Goal: Communication & Community: Answer question/provide support

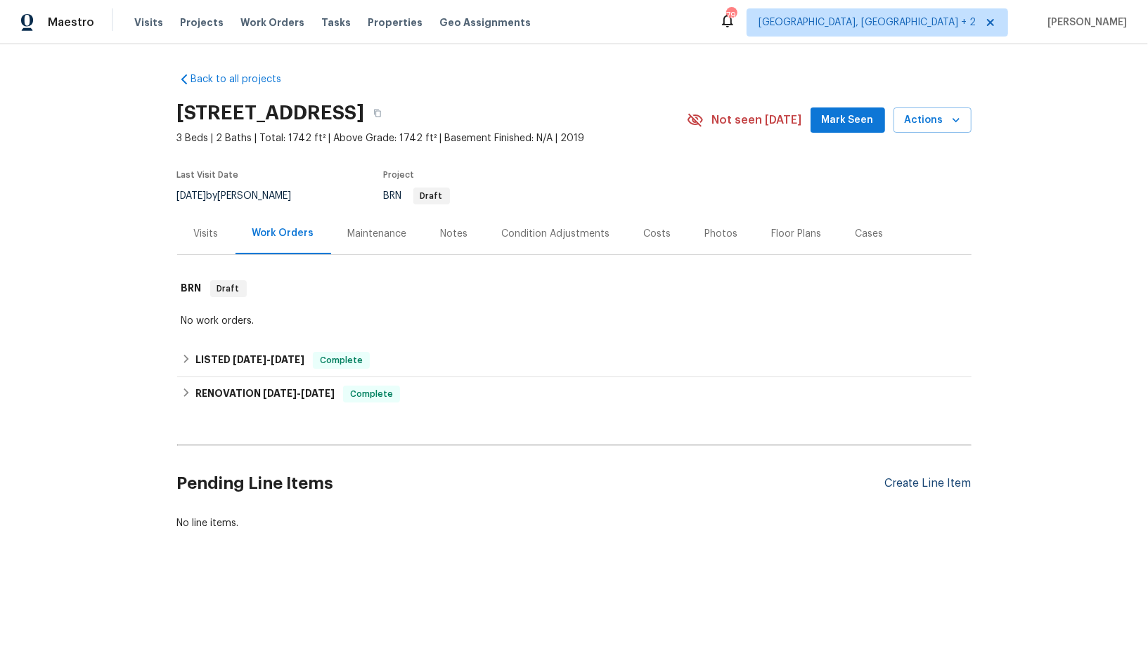
click at [930, 486] on div "Create Line Item" at bounding box center [928, 483] width 86 height 13
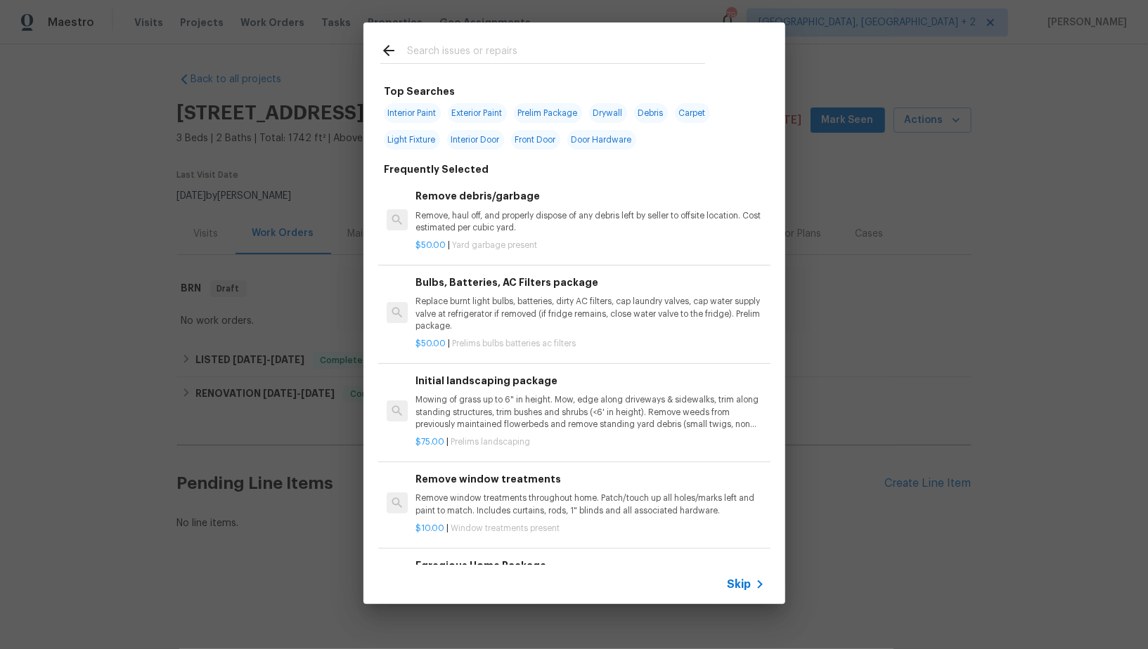
click at [731, 581] on span "Skip" at bounding box center [739, 585] width 24 height 14
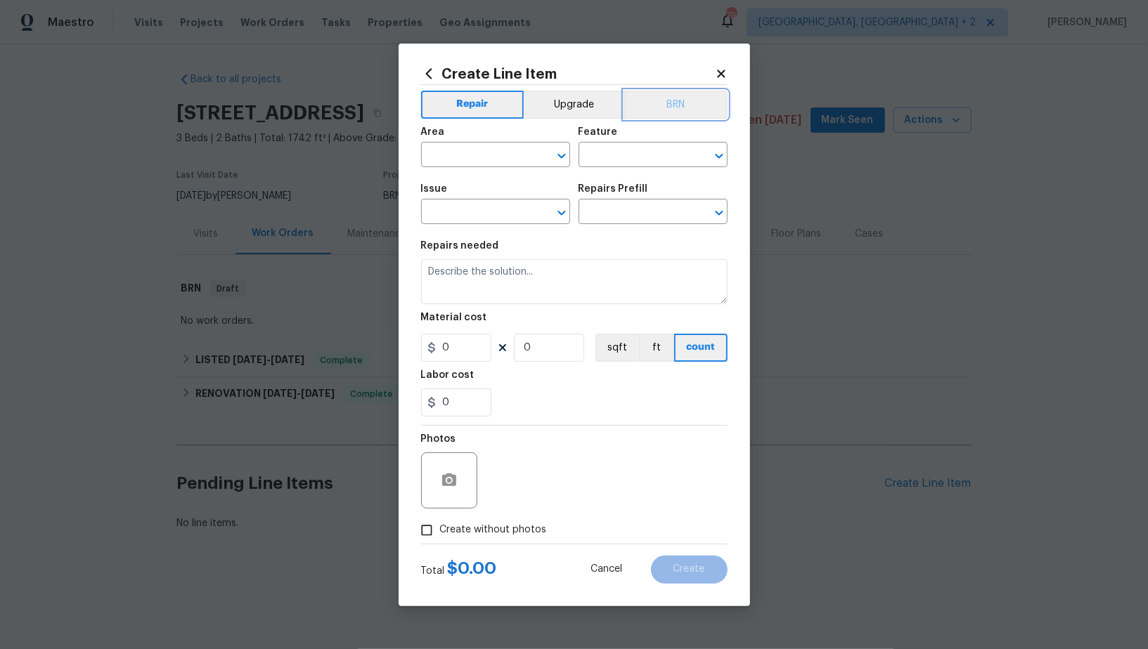
click at [675, 107] on button "BRN" at bounding box center [675, 105] width 103 height 28
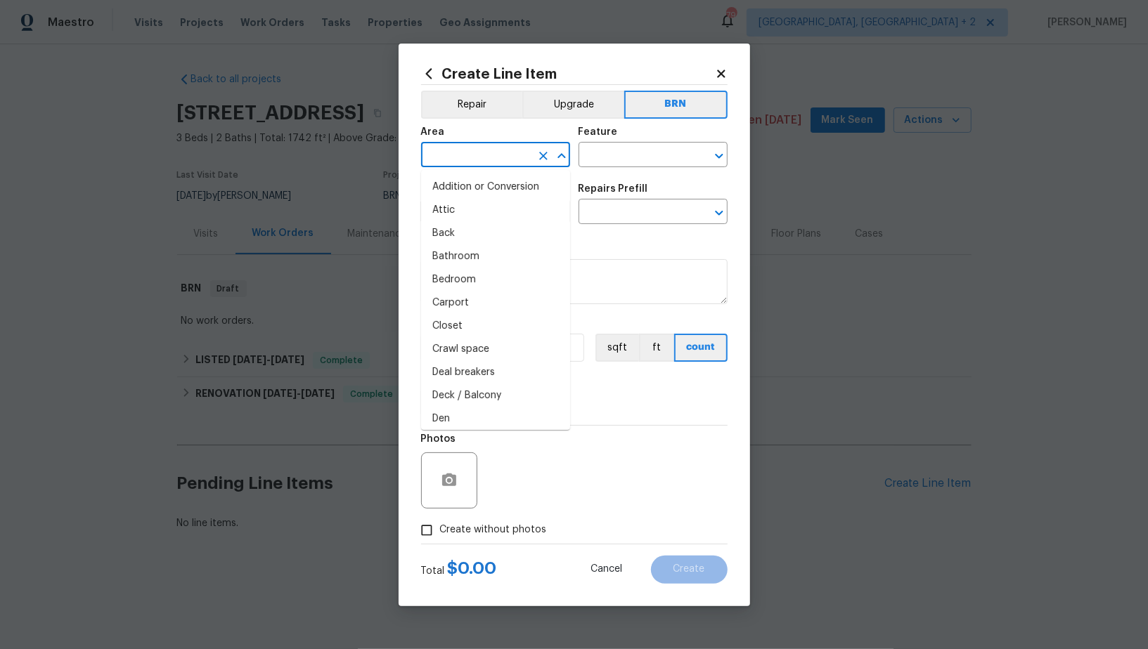
click at [471, 157] on input "text" at bounding box center [476, 156] width 110 height 22
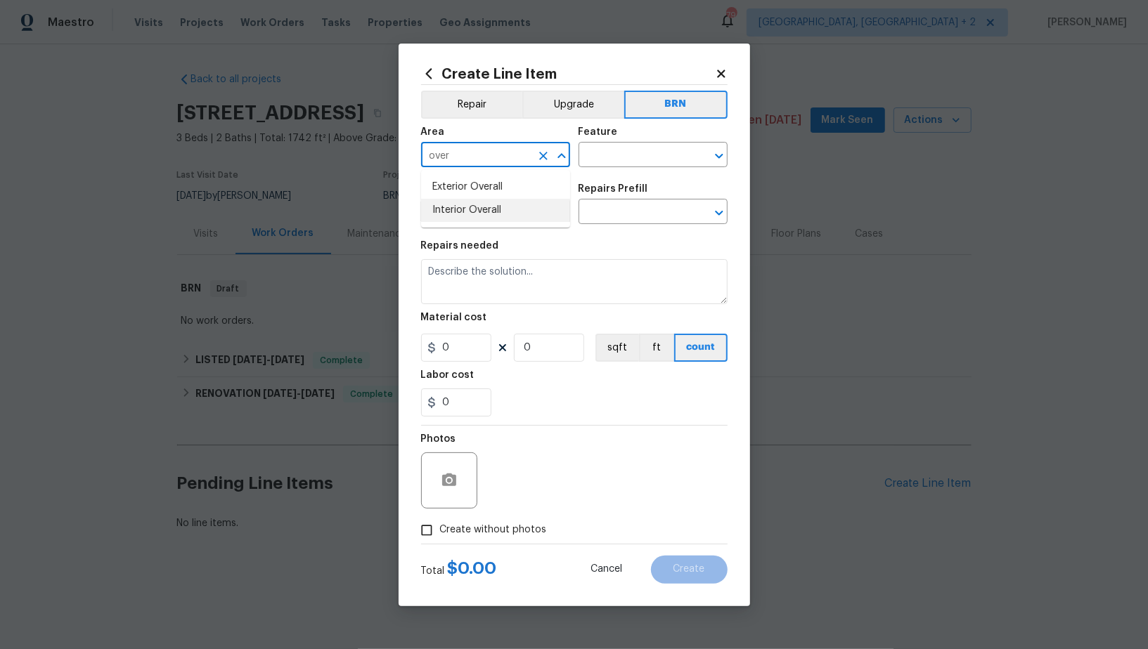
click at [472, 211] on li "Interior Overall" at bounding box center [495, 210] width 149 height 23
type input "Interior Overall"
click at [601, 157] on input "text" at bounding box center [633, 156] width 110 height 22
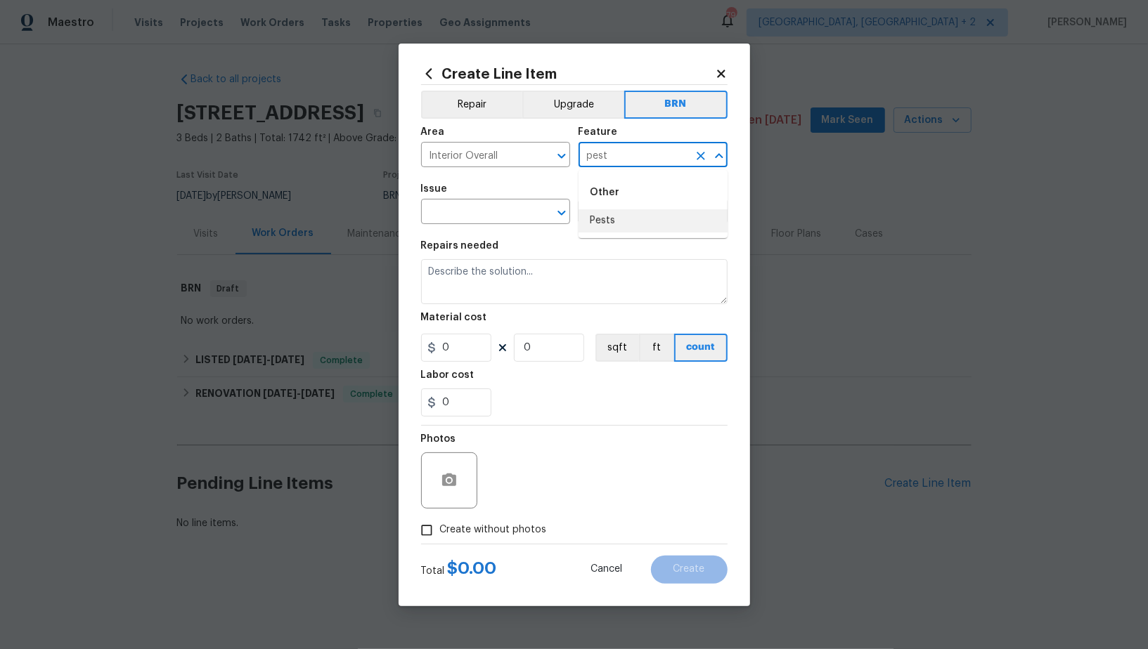
click at [617, 216] on li "Pests" at bounding box center [652, 220] width 149 height 23
type input "Pests"
click at [500, 222] on input "text" at bounding box center [476, 213] width 110 height 22
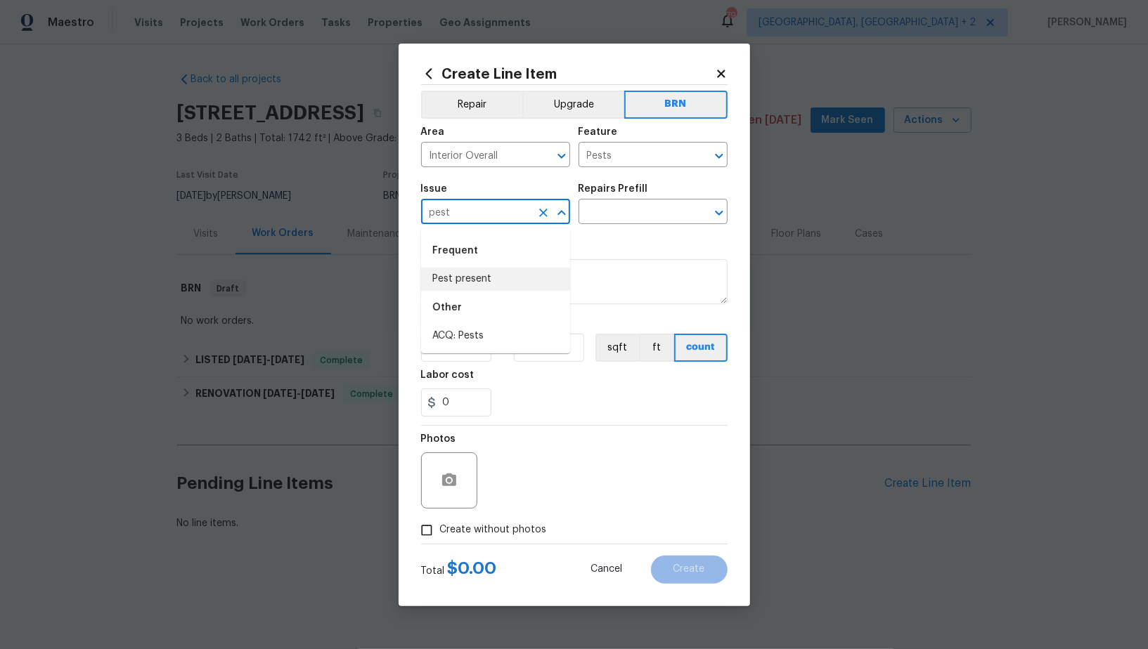
click at [464, 278] on li "Pest present" at bounding box center [495, 279] width 149 height 23
type input "Pest present"
click at [609, 211] on input "text" at bounding box center [633, 213] width 110 height 22
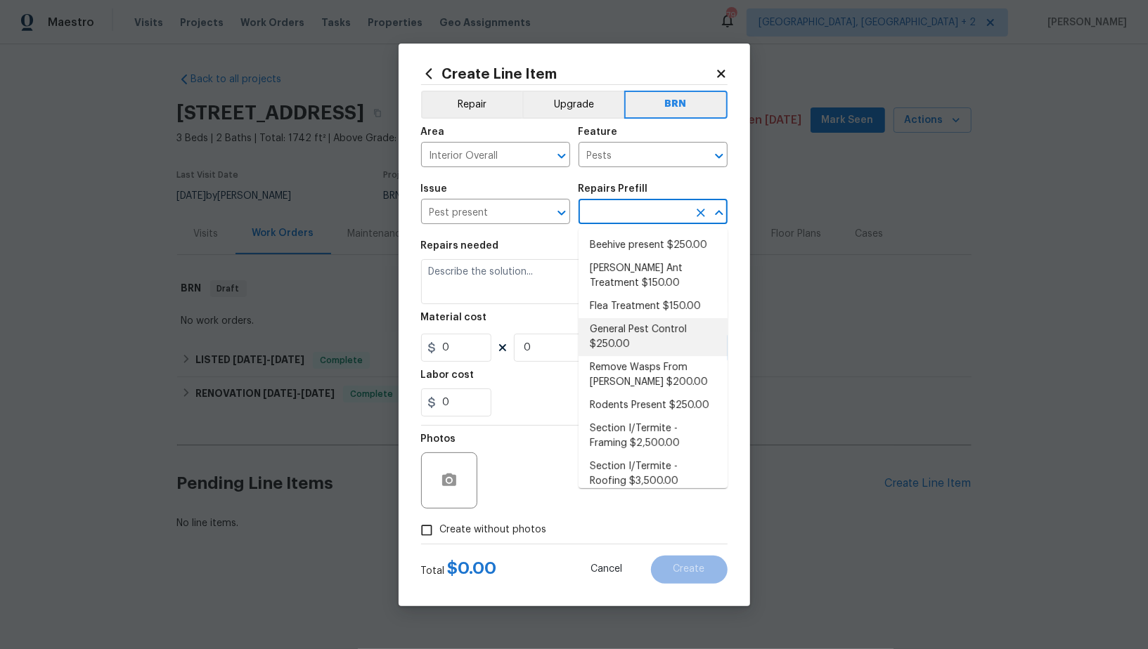
click at [643, 346] on li "General Pest Control $250.00" at bounding box center [652, 337] width 149 height 38
type input "General Pest Control $250.00"
type textarea "General pest treatment for active pest/insect infestation - non termite"
type input "250"
type input "1"
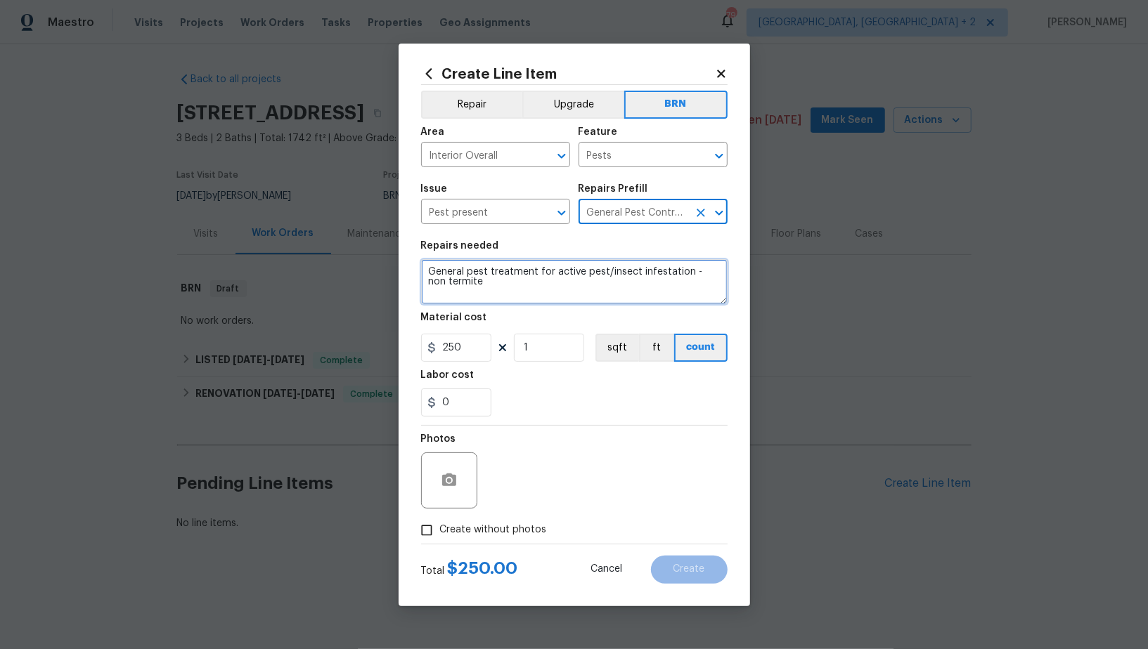
click at [561, 294] on textarea "General pest treatment for active pest/insect infestation - non termite" at bounding box center [574, 281] width 306 height 45
paste textarea "Seller to have Pest Control company inspect for WDI, treat if needed and provid…"
type textarea "Seller to have Pest Control company inspect for WDI, treat if needed and provid…"
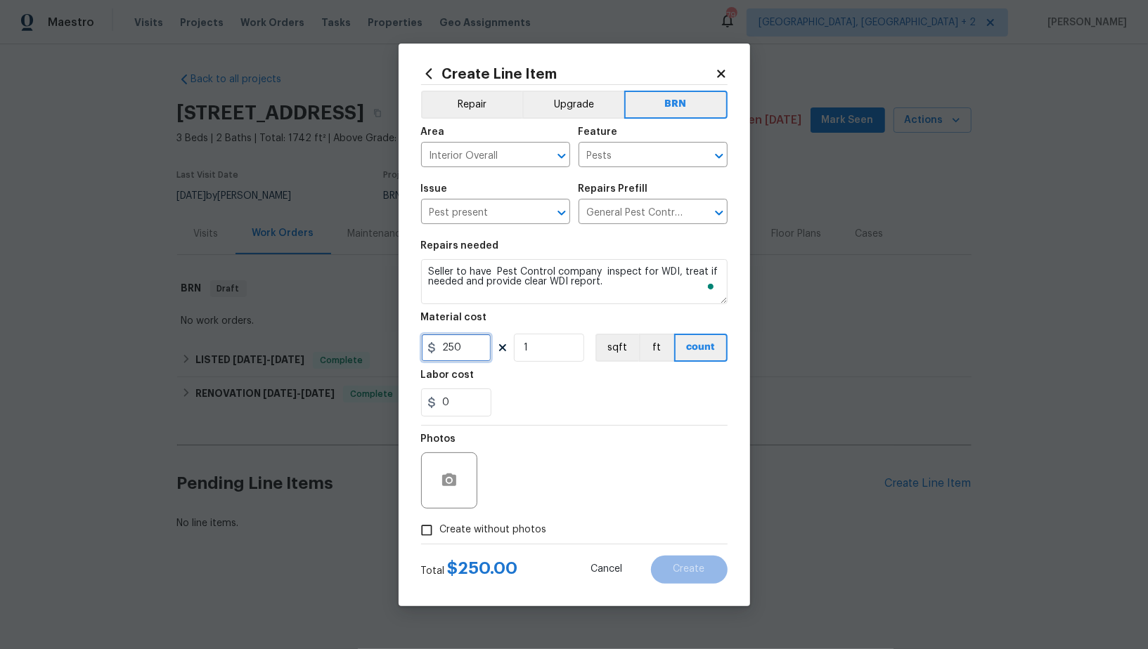
click at [463, 343] on input "250" at bounding box center [456, 348] width 70 height 28
type input "0"
click at [456, 413] on input "0" at bounding box center [456, 403] width 70 height 28
type input "150"
click at [432, 546] on div "Total $ 150.00 Cancel Create" at bounding box center [574, 564] width 306 height 39
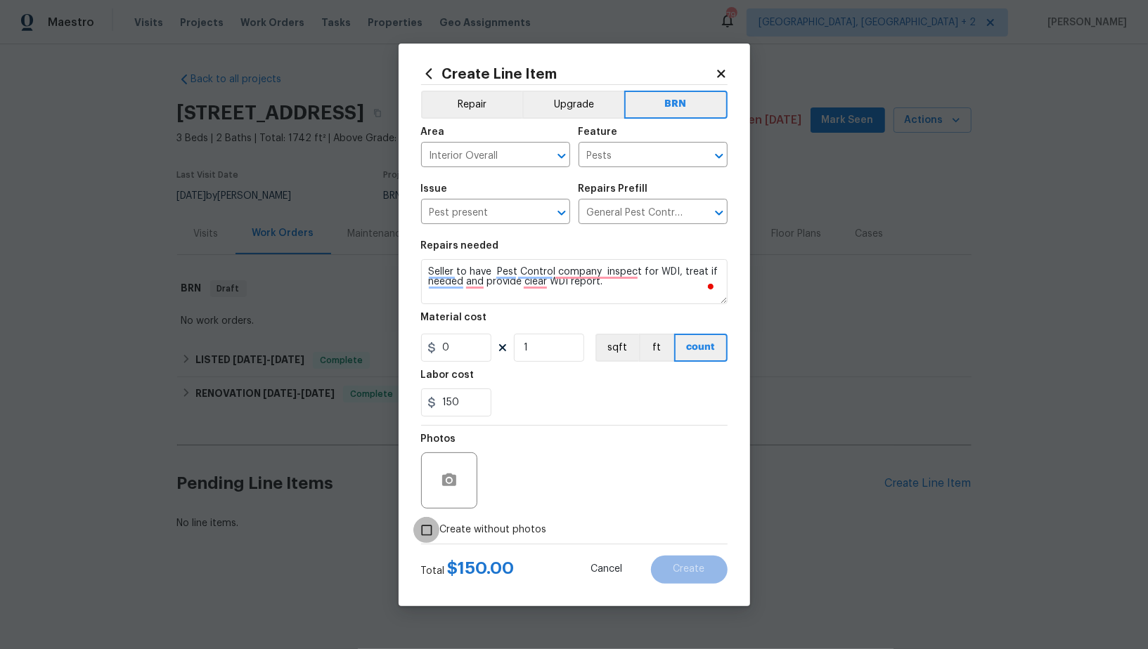
click at [431, 533] on input "Create without photos" at bounding box center [426, 530] width 27 height 27
checkbox input "true"
click at [585, 470] on textarea at bounding box center [607, 481] width 239 height 56
click at [661, 564] on button "Create" at bounding box center [689, 570] width 77 height 28
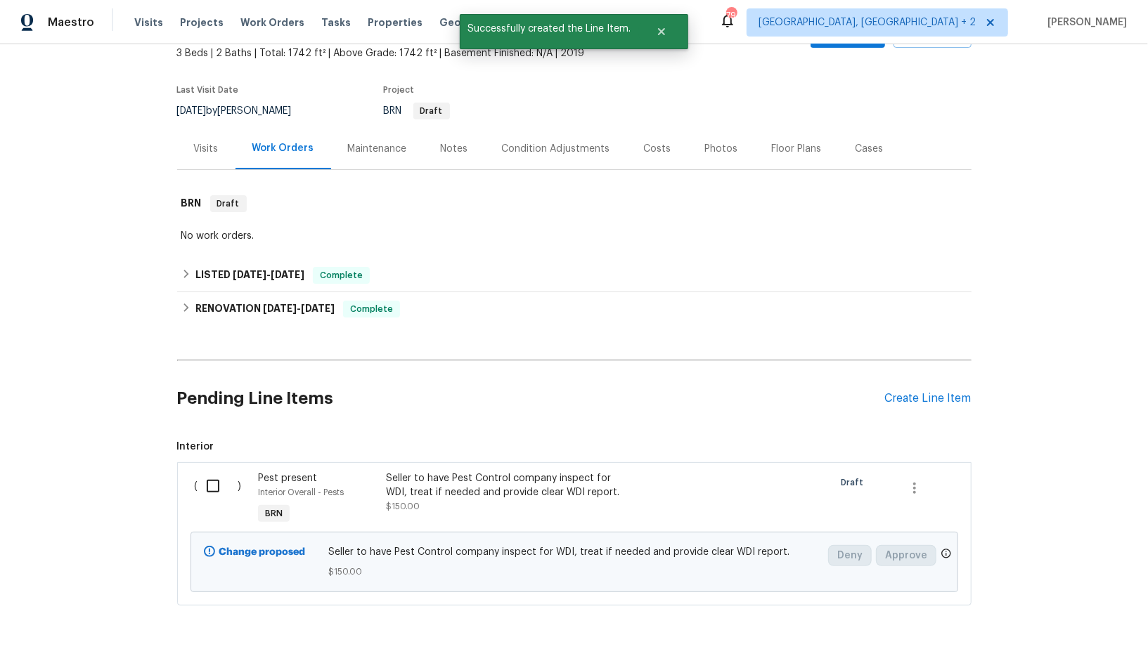
scroll to position [134, 0]
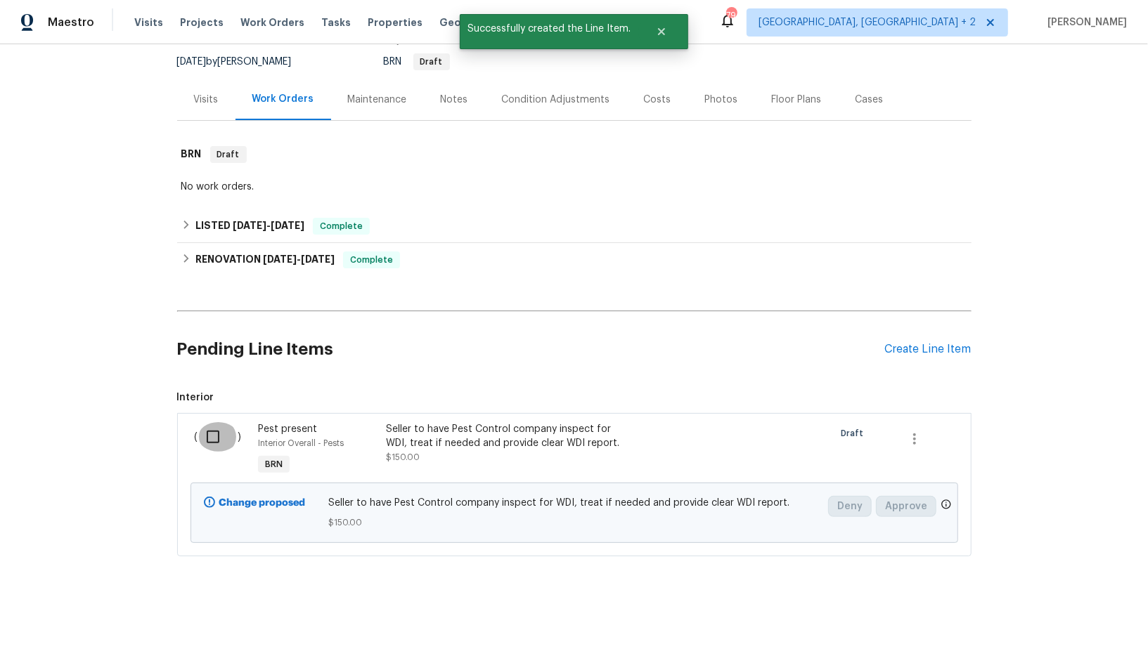
click at [214, 426] on input "checkbox" at bounding box center [218, 437] width 40 height 30
checkbox input "true"
click at [1072, 619] on span "Create Work Order" at bounding box center [1066, 615] width 93 height 18
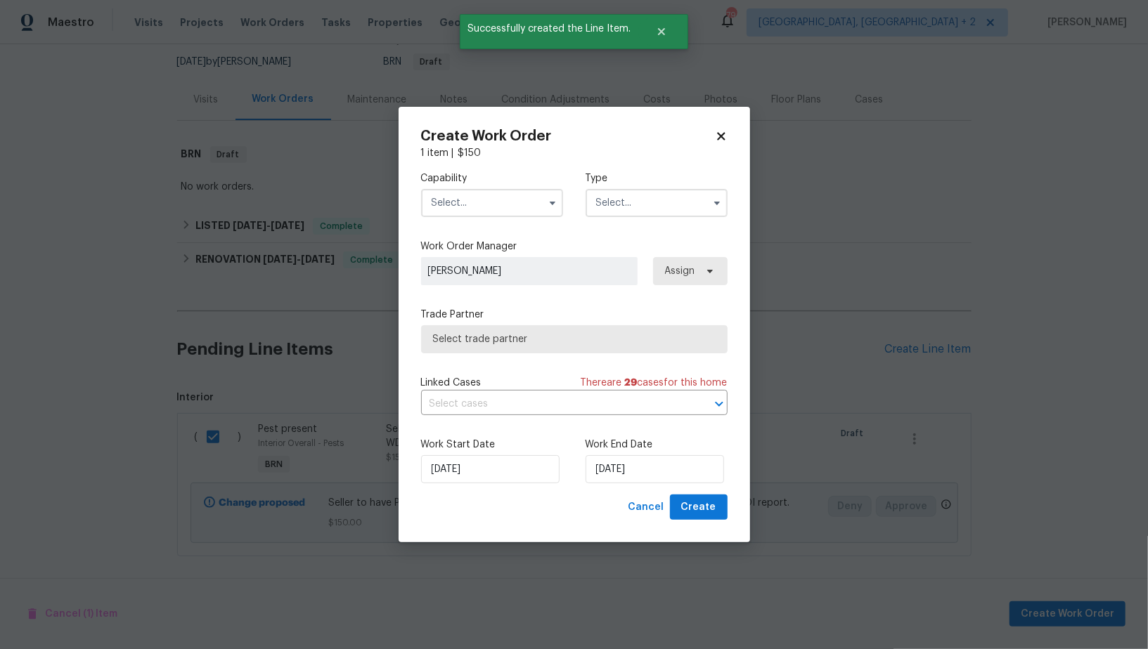
click at [504, 209] on input "text" at bounding box center [492, 203] width 142 height 28
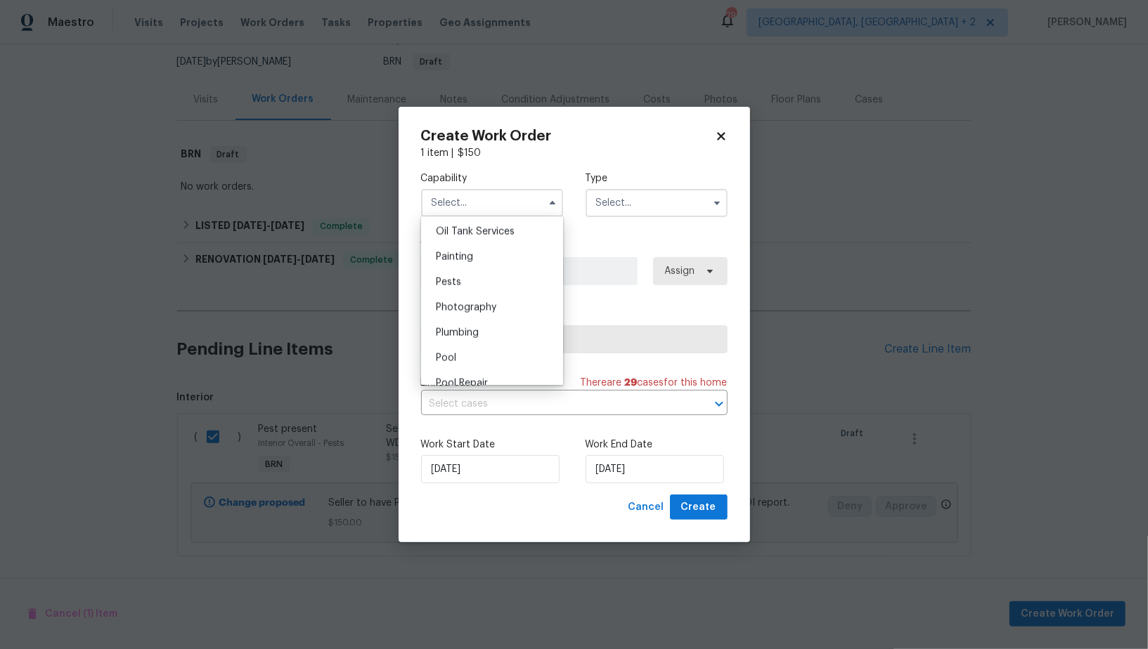
scroll to position [1157, 0]
click at [464, 283] on div "Pests" at bounding box center [491, 281] width 135 height 25
type input "Pests"
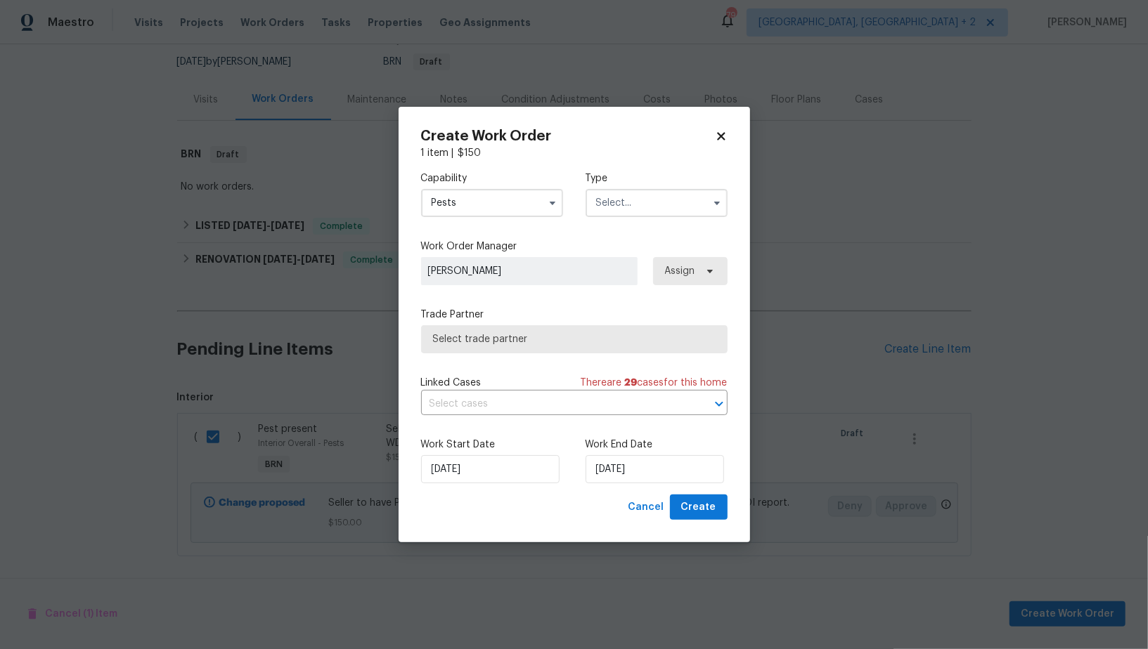
click at [621, 210] on input "text" at bounding box center [656, 203] width 142 height 28
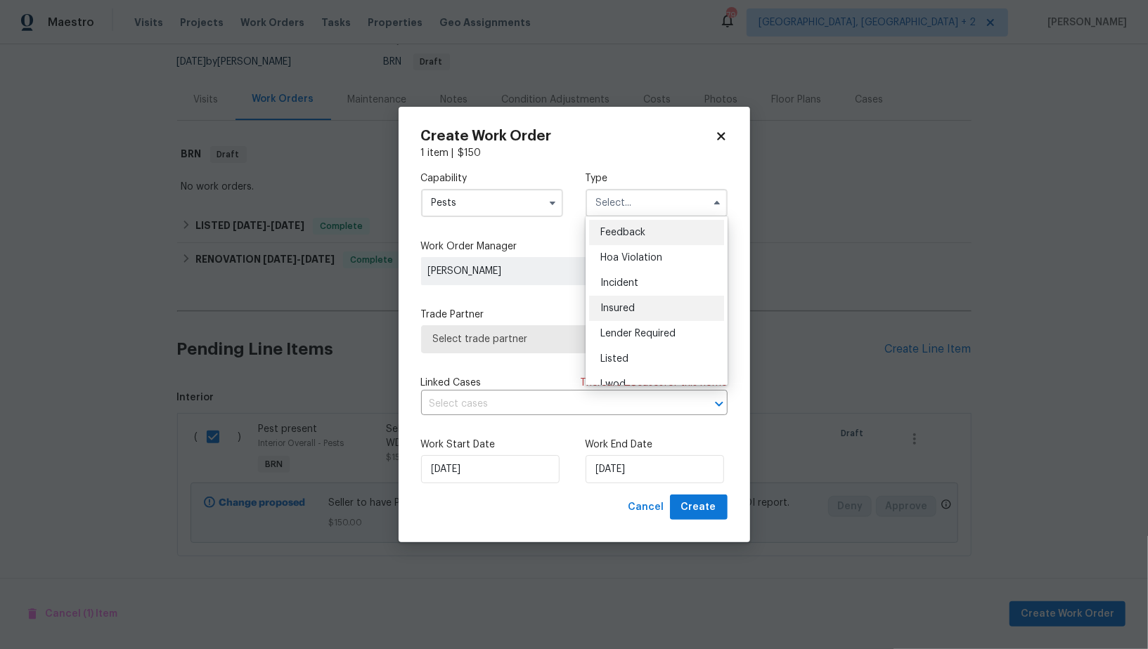
scroll to position [167, 0]
click at [651, 323] on div "Resale" at bounding box center [656, 318] width 135 height 25
type input "Resale"
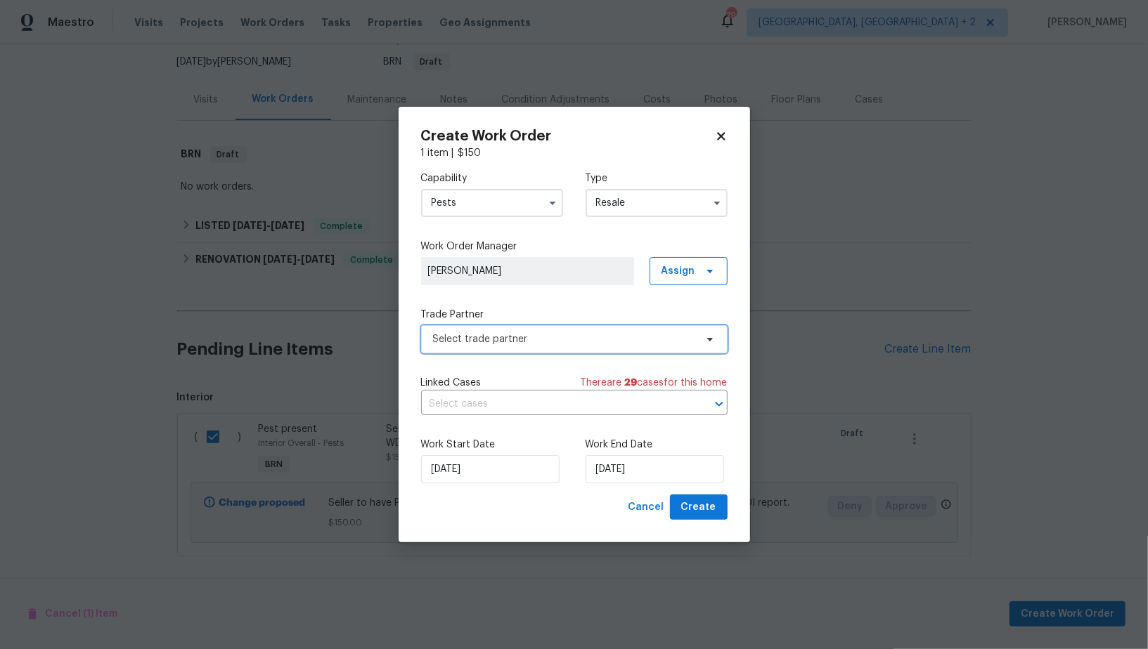
click at [588, 340] on span "Select trade partner" at bounding box center [564, 339] width 262 height 14
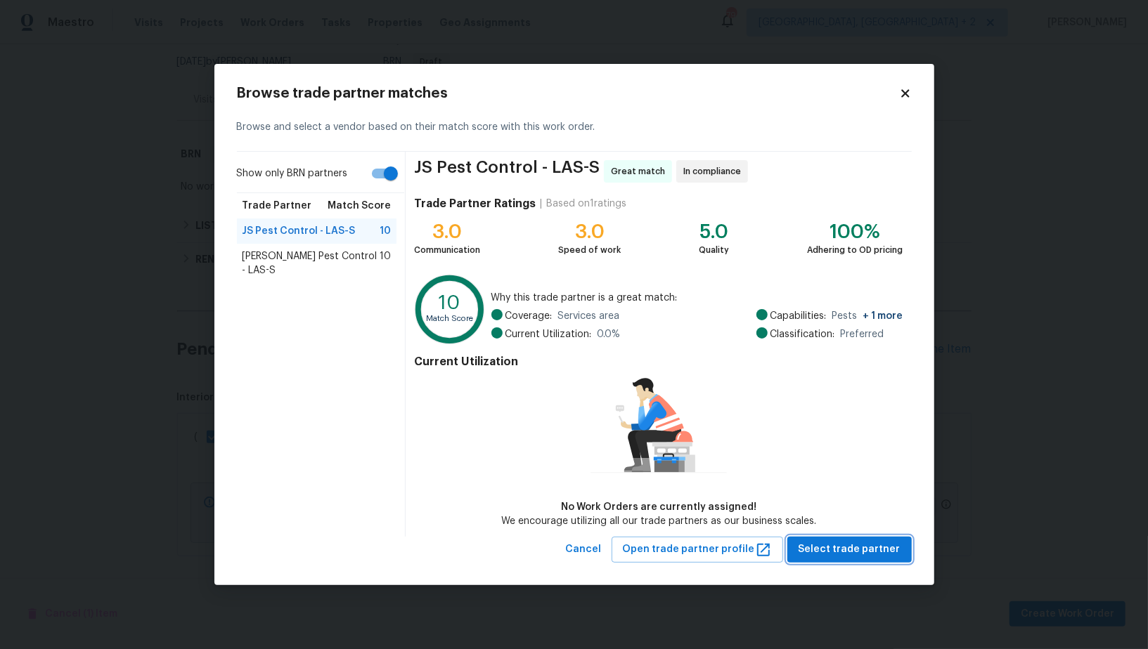
click at [843, 543] on span "Select trade partner" at bounding box center [849, 550] width 102 height 18
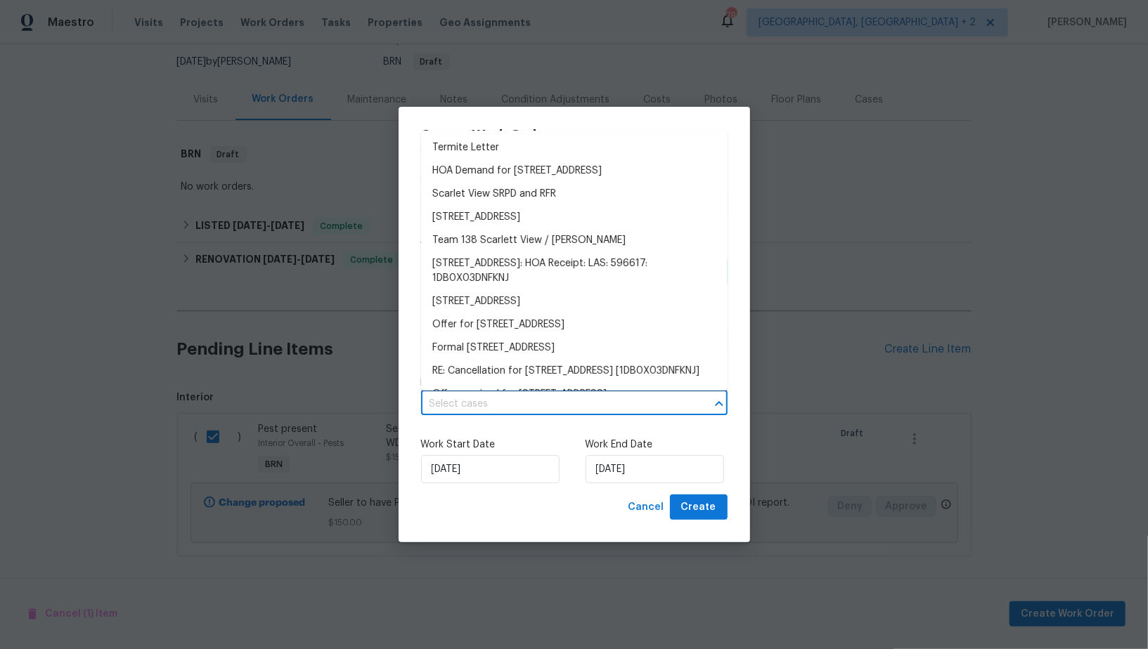
click at [543, 406] on input "text" at bounding box center [554, 405] width 267 height 22
click at [630, 468] on input "30/09/2025" at bounding box center [654, 469] width 138 height 28
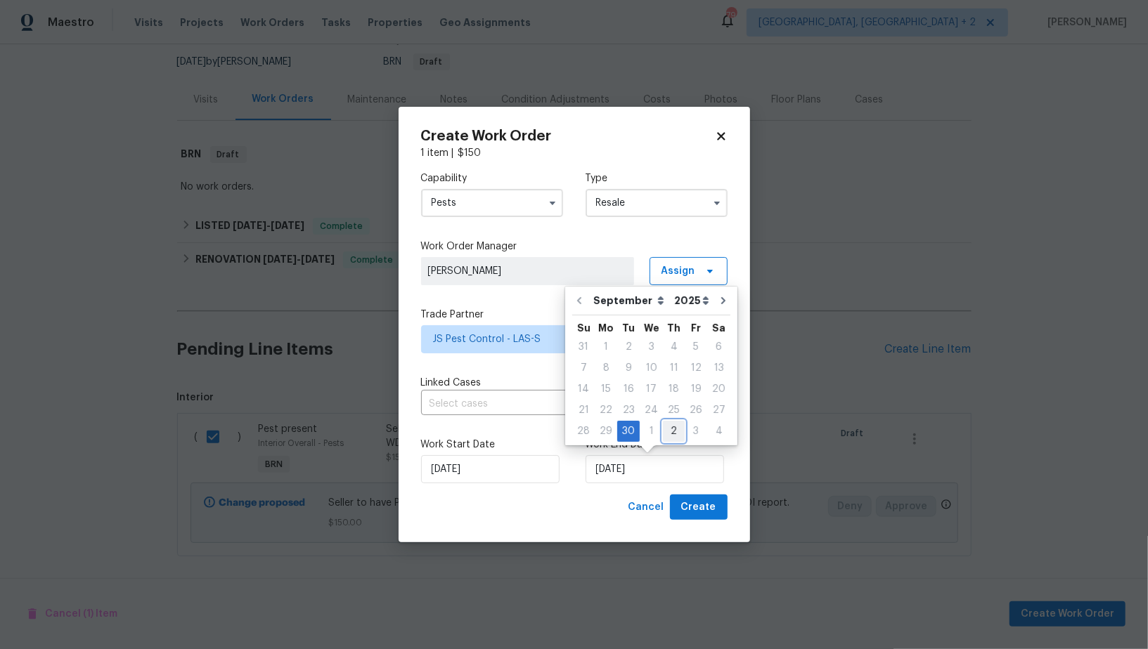
click at [670, 429] on div "2" at bounding box center [674, 432] width 22 height 20
type input "02/10/2025"
select select "9"
click at [541, 432] on div "Work Start Date 30/09/2025 Work End Date 02/10/2025" at bounding box center [574, 461] width 306 height 68
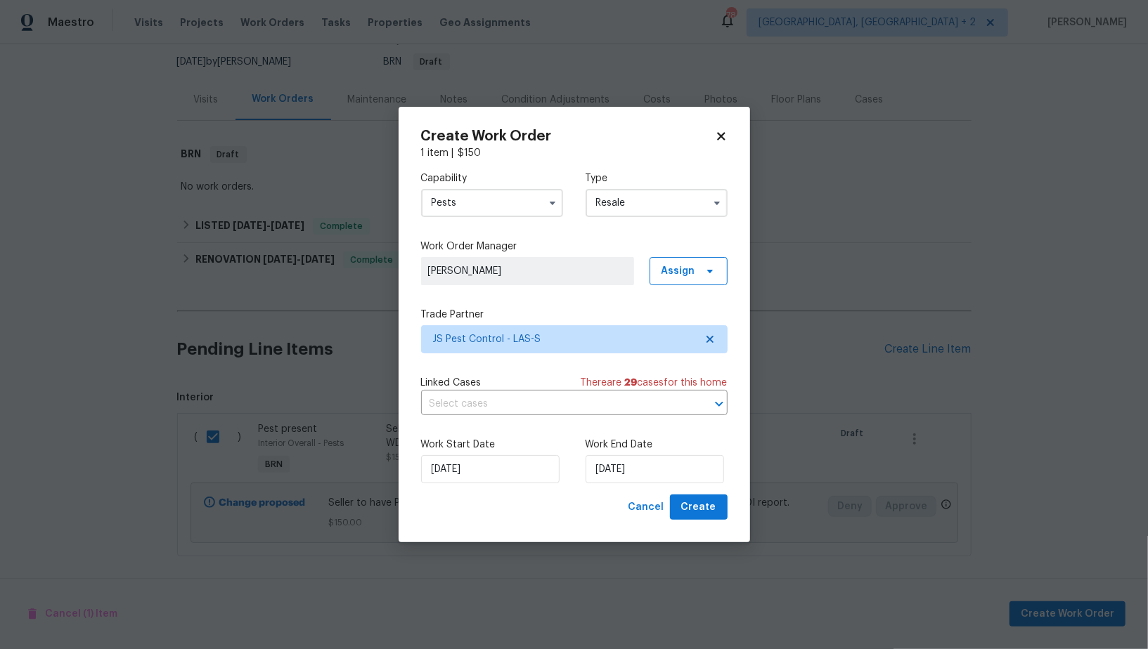
click at [578, 416] on div "Capability Pests Type Resale Work Order Manager Padmapriya R Assign Trade Partn…" at bounding box center [574, 327] width 306 height 335
click at [578, 413] on input "text" at bounding box center [554, 405] width 267 height 22
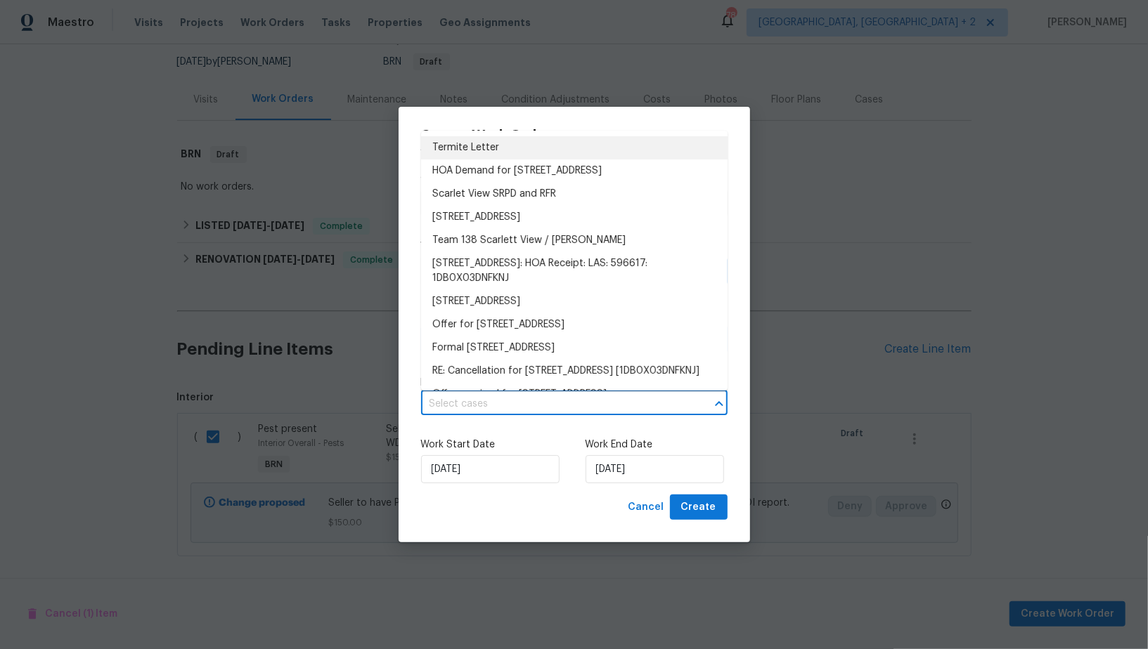
drag, startPoint x: 528, startPoint y: 143, endPoint x: 533, endPoint y: 180, distance: 37.0
click at [528, 144] on li "Termite Letter" at bounding box center [574, 147] width 306 height 23
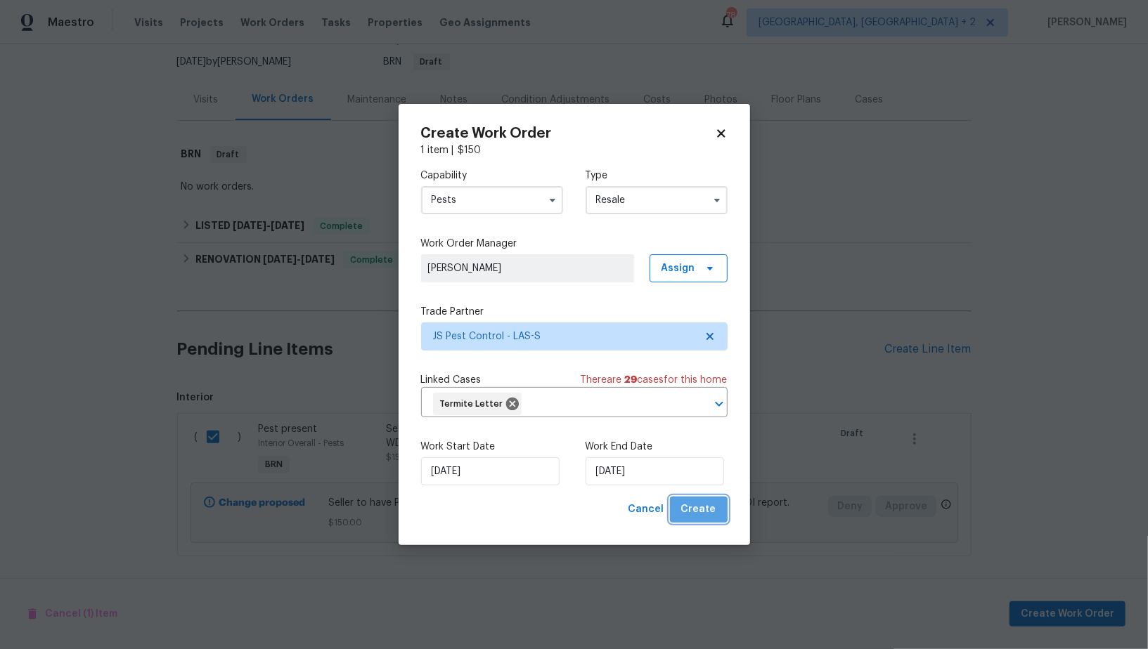
click at [710, 517] on span "Create" at bounding box center [698, 510] width 35 height 18
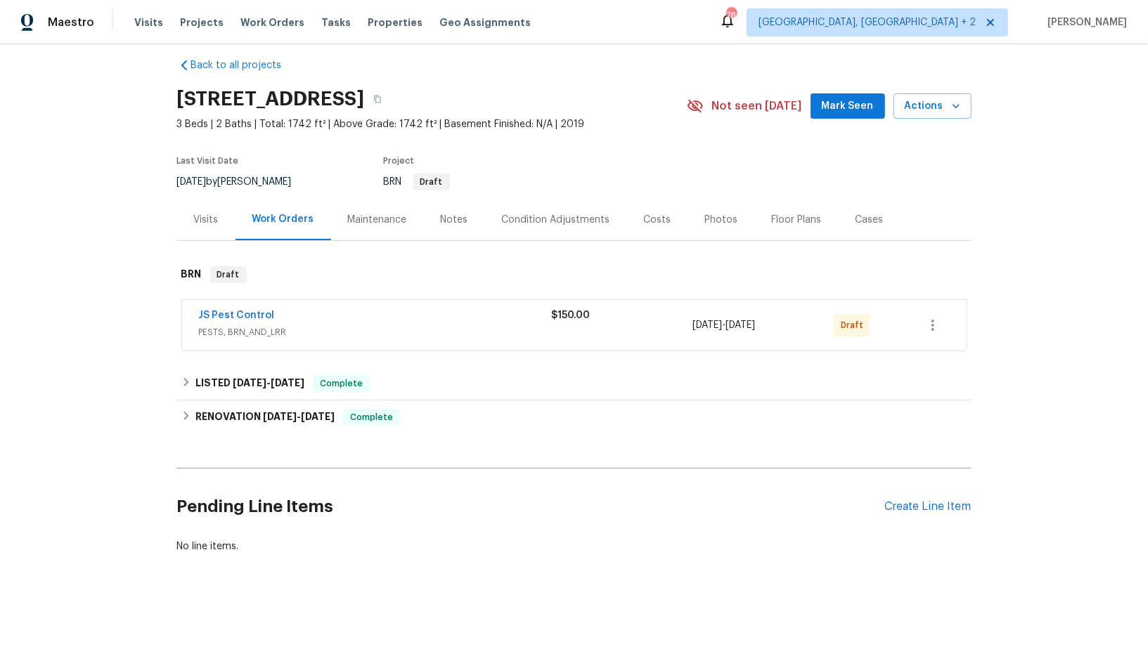
scroll to position [12, 0]
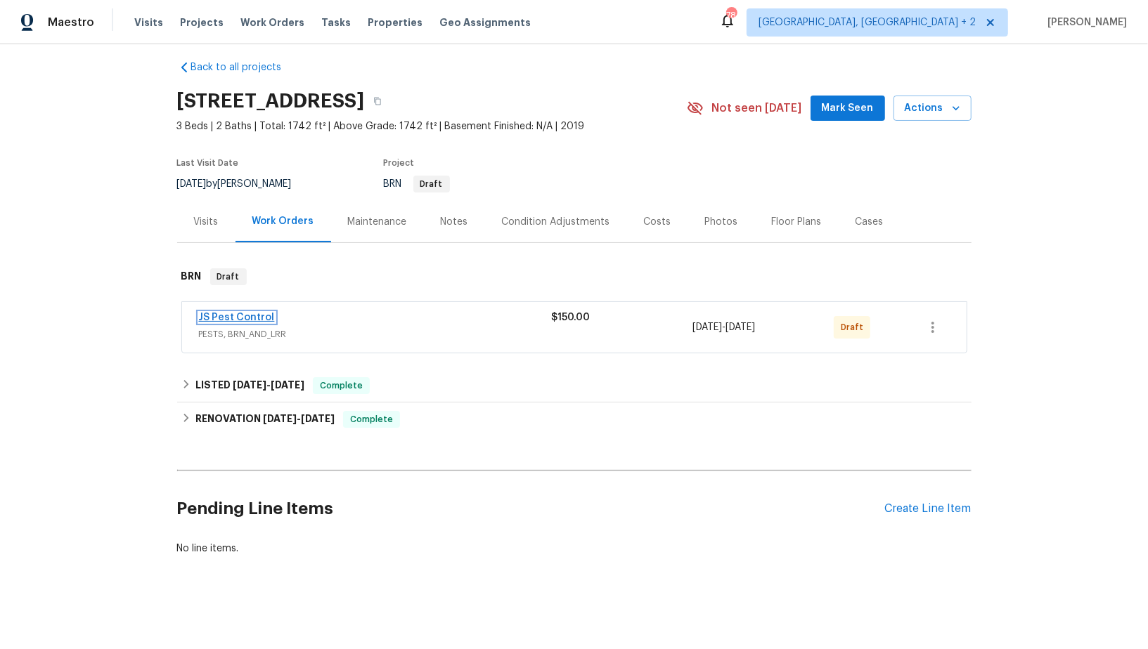
click at [247, 316] on link "JS Pest Control" at bounding box center [237, 318] width 76 height 10
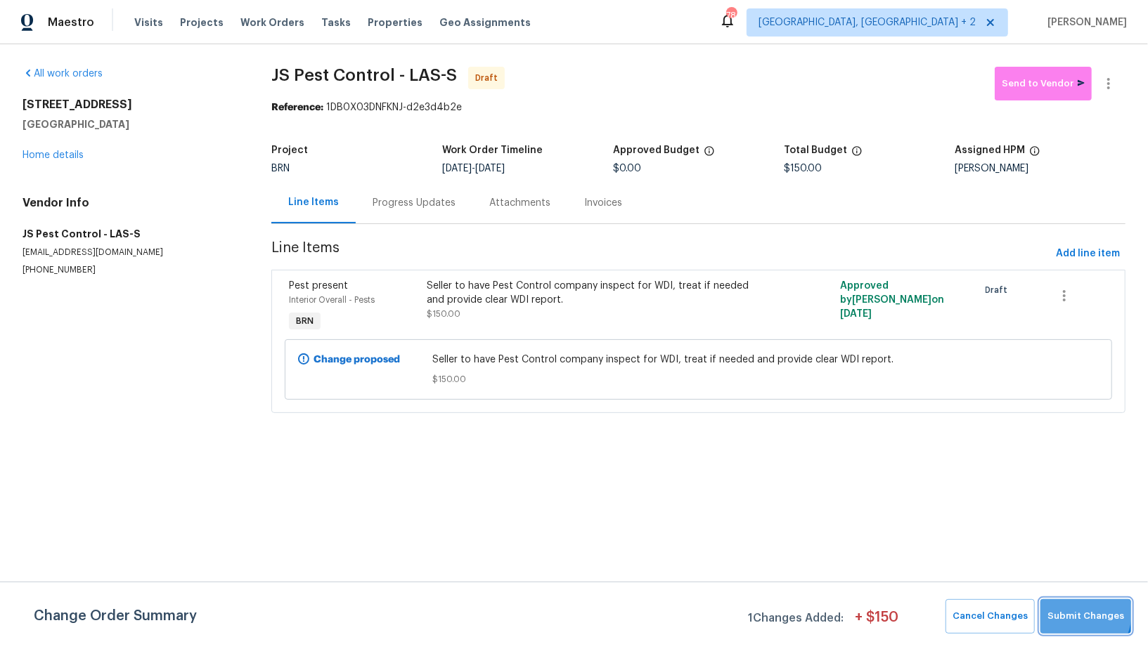
click at [1075, 613] on span "Submit Changes" at bounding box center [1085, 617] width 77 height 16
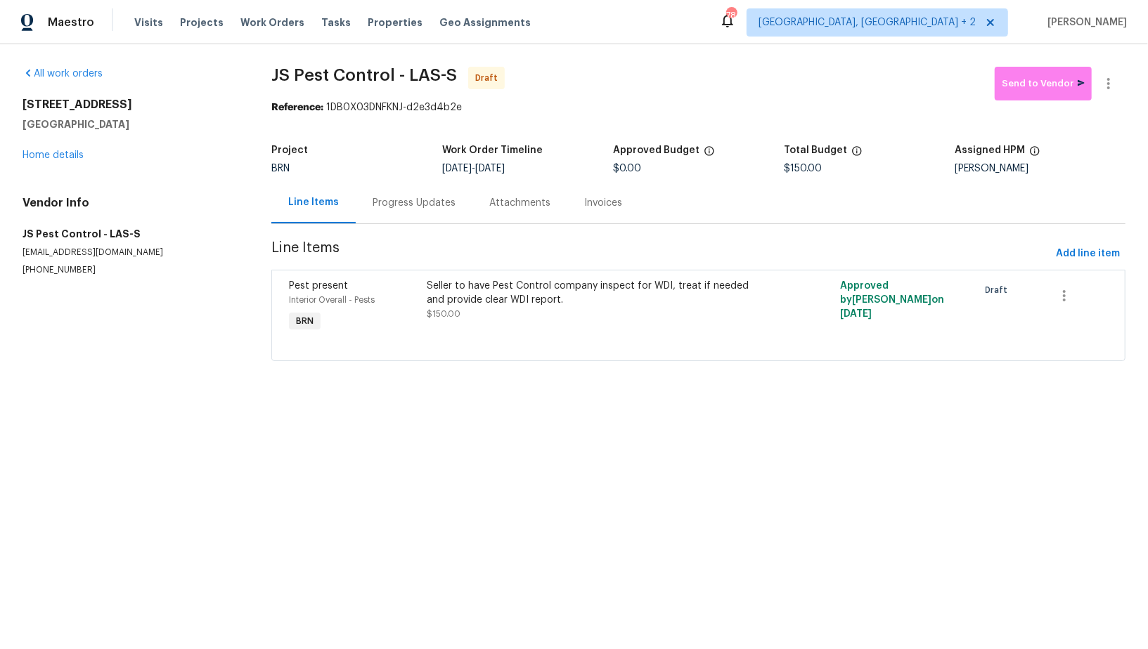
click at [394, 213] on div "Progress Updates" at bounding box center [414, 202] width 117 height 41
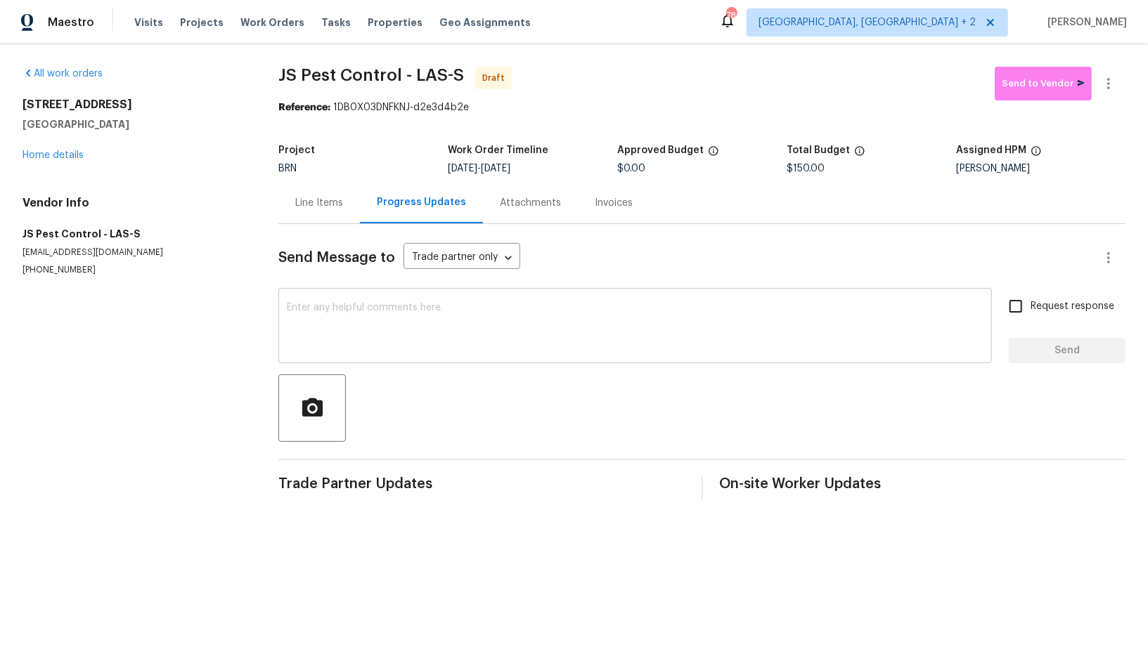
click at [365, 337] on textarea at bounding box center [635, 327] width 696 height 49
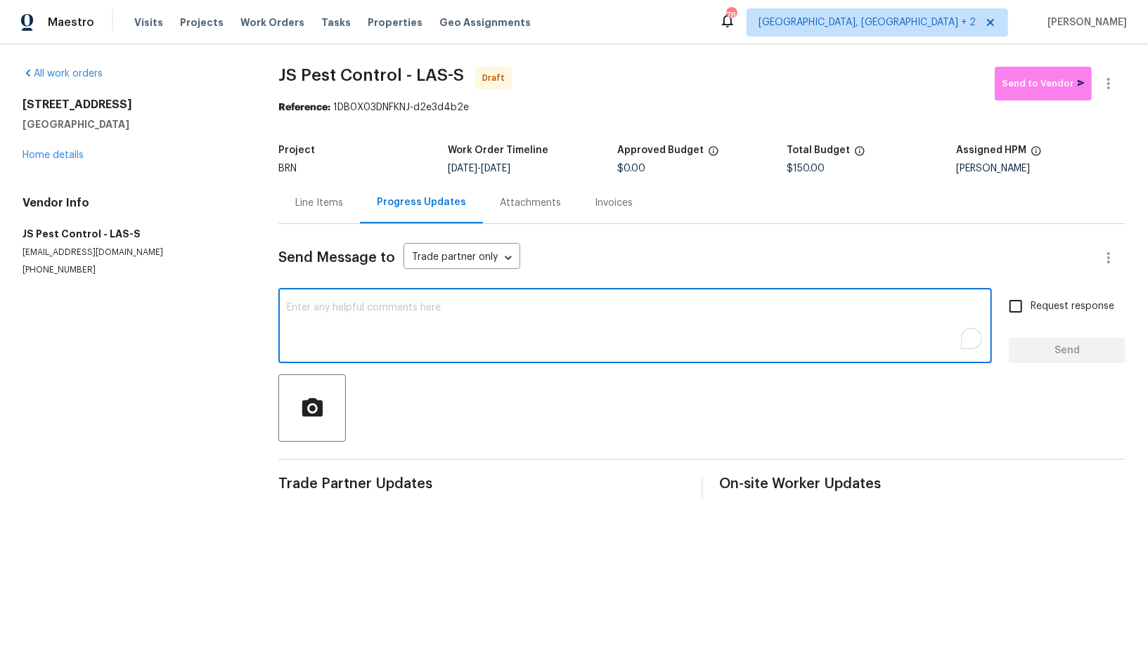
paste textarea "Hi, I'm Padmapriya from Opendoor. Just wanted to check if you received the WO f…"
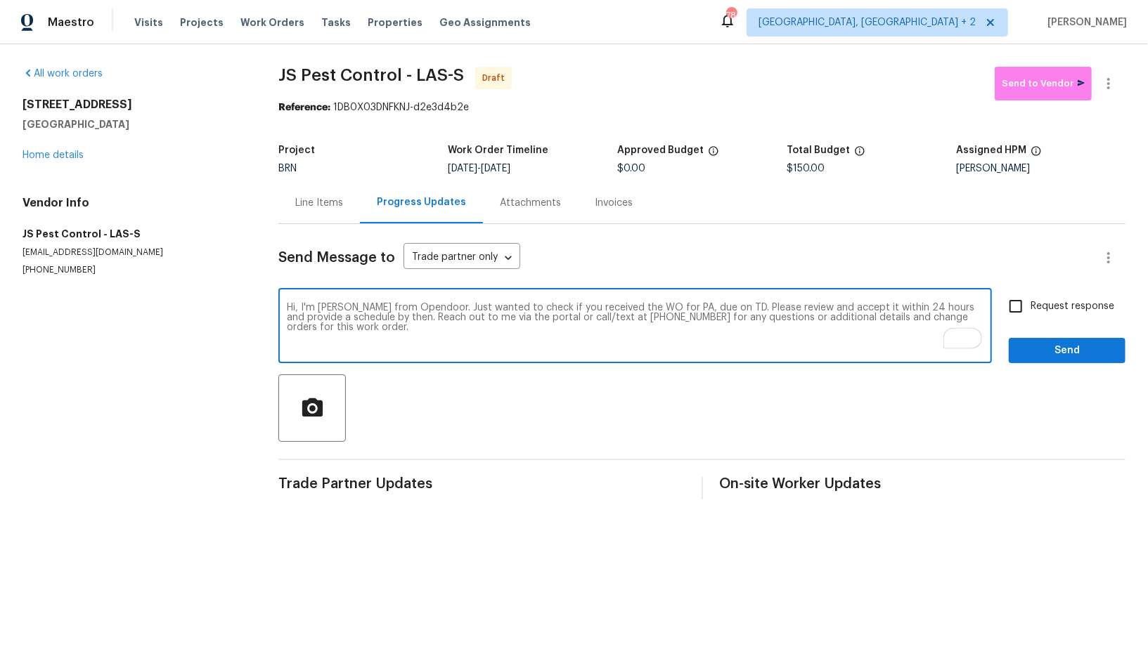
click at [685, 304] on textarea "Hi, I'm Padmapriya from Opendoor. Just wanted to check if you received the WO f…" at bounding box center [635, 327] width 696 height 49
paste textarea "138 Scarlett View Ave, North Las Vegas, NV 89031"
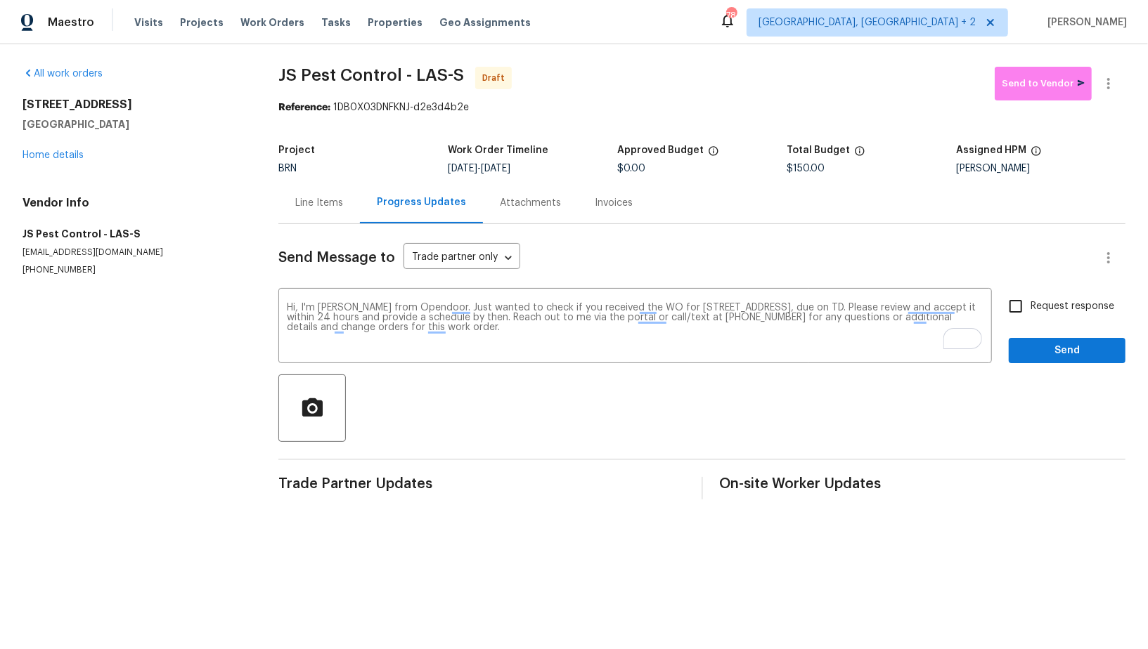
drag, startPoint x: 503, startPoint y: 169, endPoint x: 588, endPoint y: 169, distance: 85.0
click at [588, 169] on div "9/30/2025 - 10/2/2025" at bounding box center [532, 169] width 169 height 10
copy span "10/2/2025"
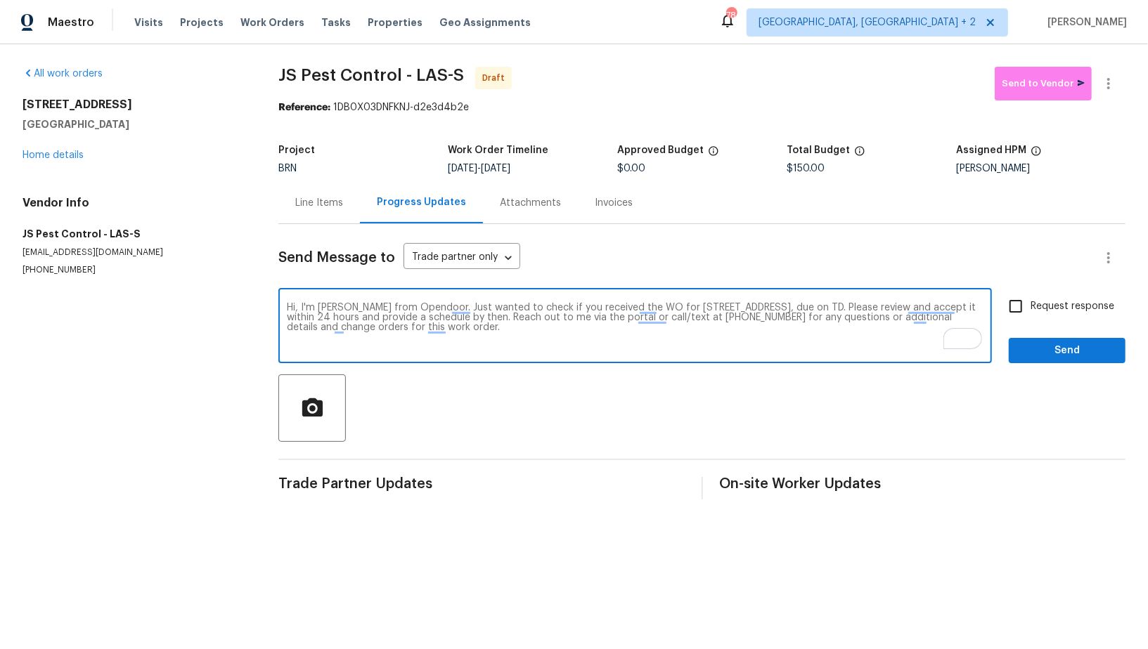
click at [957, 309] on textarea "Hi, I'm Padmapriya from Opendoor. Just wanted to check if you received the WO f…" at bounding box center [635, 327] width 696 height 49
paste textarea "10/2/2025"
click at [287, 316] on textarea "Hi, I'm Padmapriya from Opendoor. Just wanted to check if you received the WO f…" at bounding box center [635, 327] width 696 height 49
type textarea "Hi, I'm Padmapriya from Opendoor. Just wanted to check if you received the WO f…"
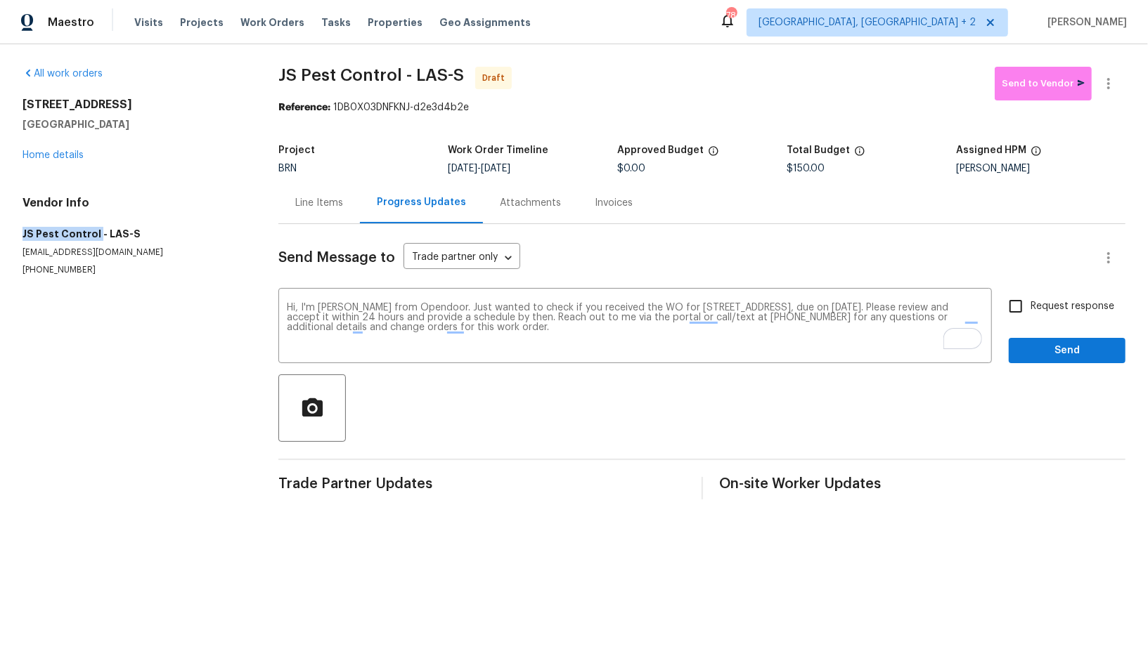
drag, startPoint x: 14, startPoint y: 234, endPoint x: 95, endPoint y: 233, distance: 80.8
click at [95, 233] on div "All work orders 138 Scarlett View Ave North Las Vegas, NV 89031 Home details Ve…" at bounding box center [574, 283] width 1148 height 478
copy h5 "JS Pest Control"
click at [1024, 302] on input "Request response" at bounding box center [1016, 307] width 30 height 30
checkbox input "true"
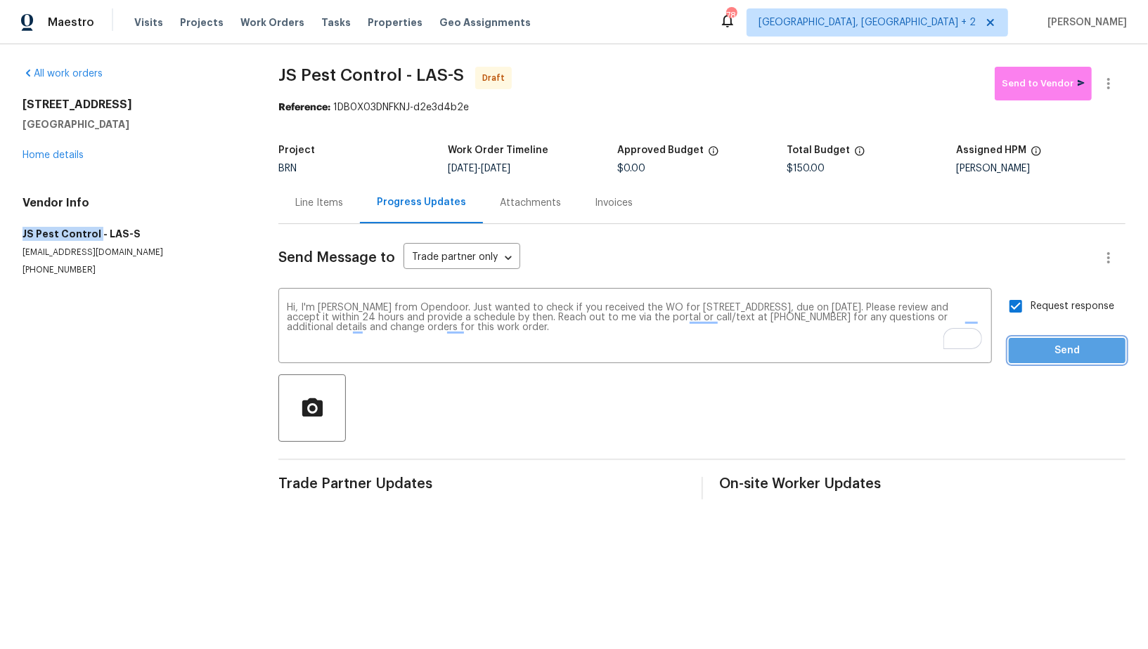
click at [1039, 350] on span "Send" at bounding box center [1067, 351] width 94 height 18
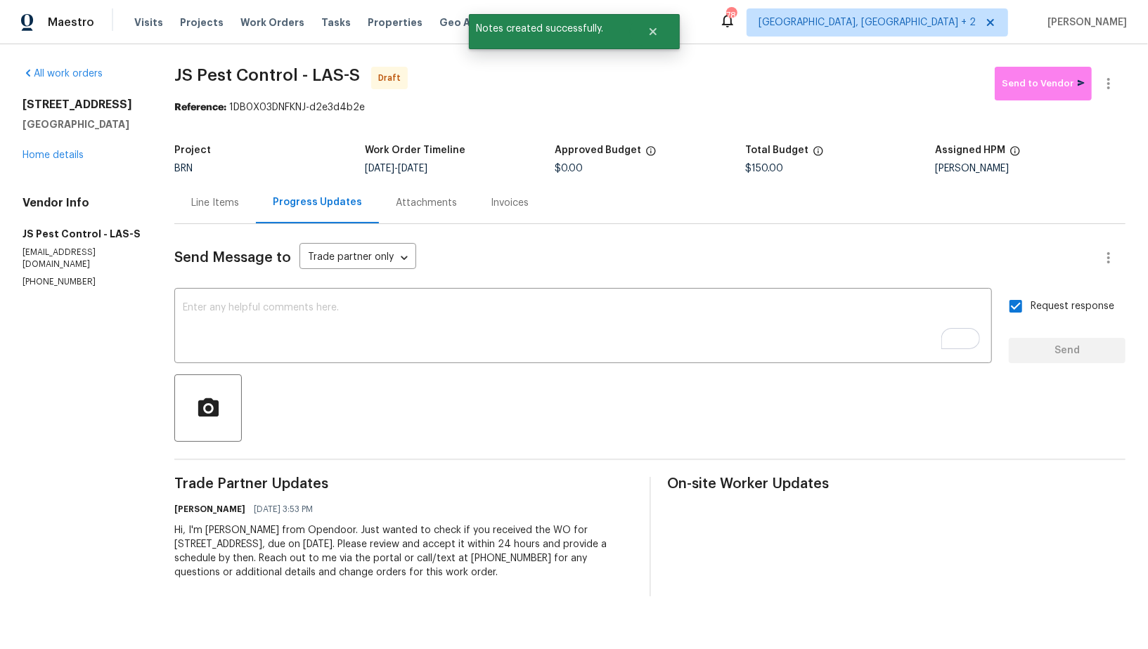
click at [207, 222] on div "Line Items" at bounding box center [215, 202] width 82 height 41
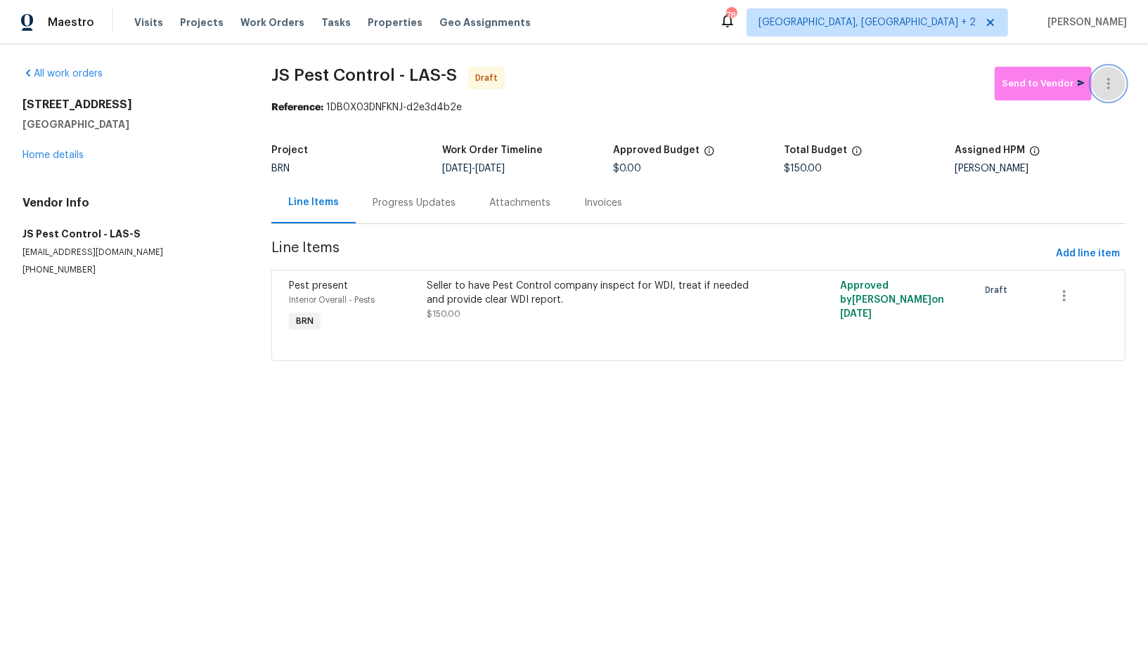
click at [1108, 84] on icon "button" at bounding box center [1108, 83] width 17 height 17
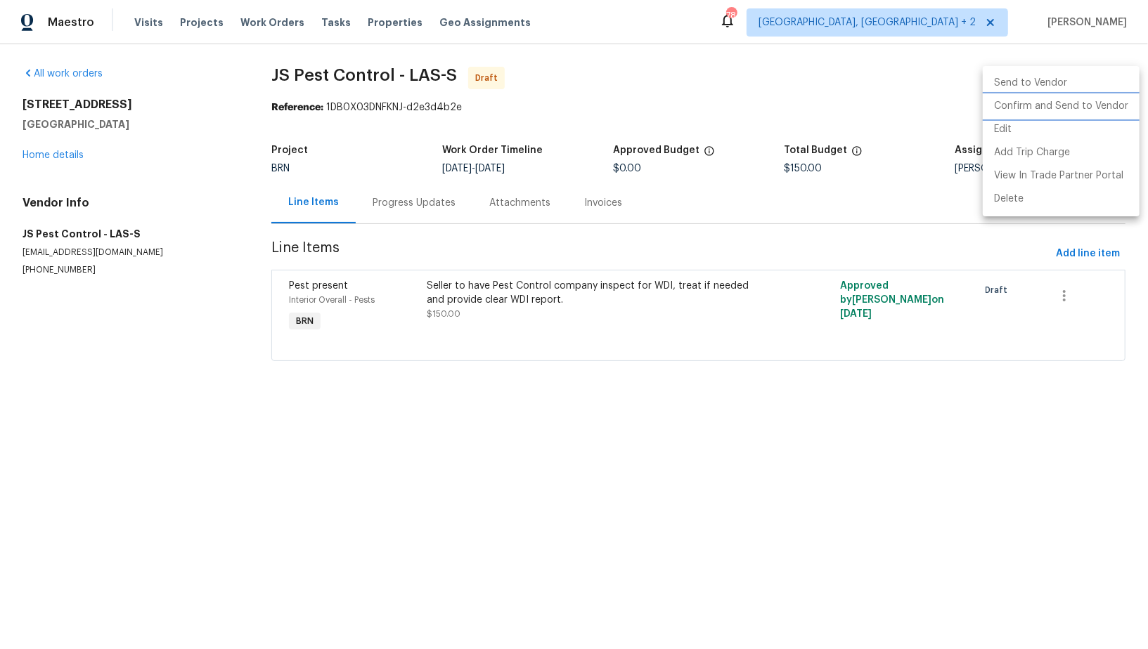
click at [1078, 110] on li "Confirm and Send to Vendor" at bounding box center [1061, 106] width 157 height 23
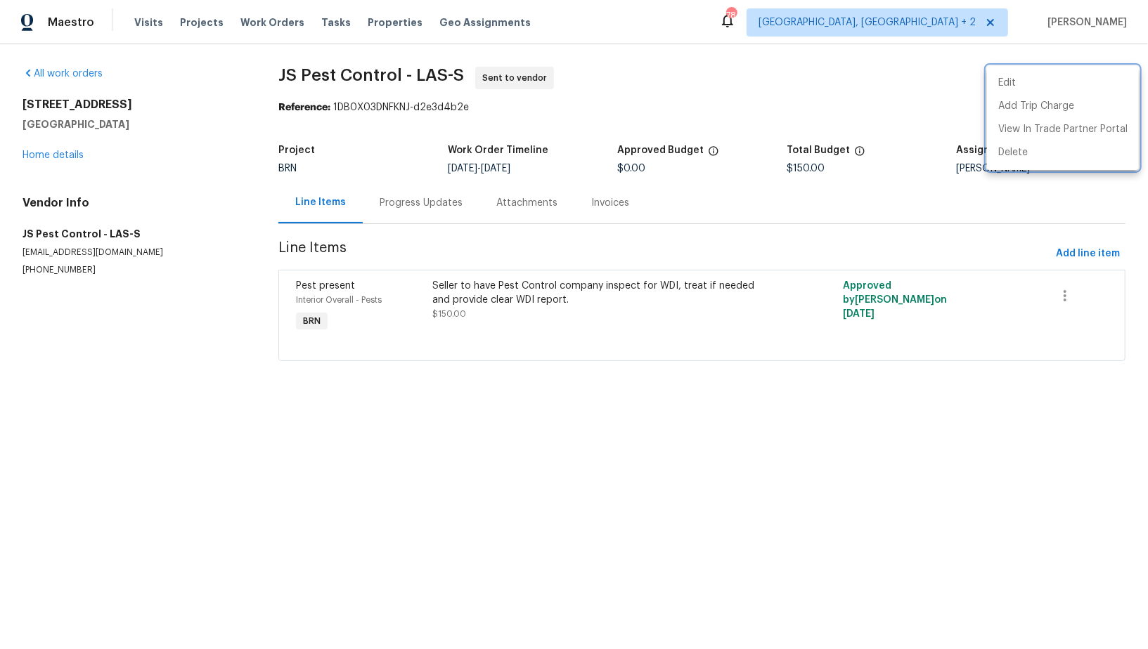
click at [67, 159] on div at bounding box center [574, 324] width 1148 height 649
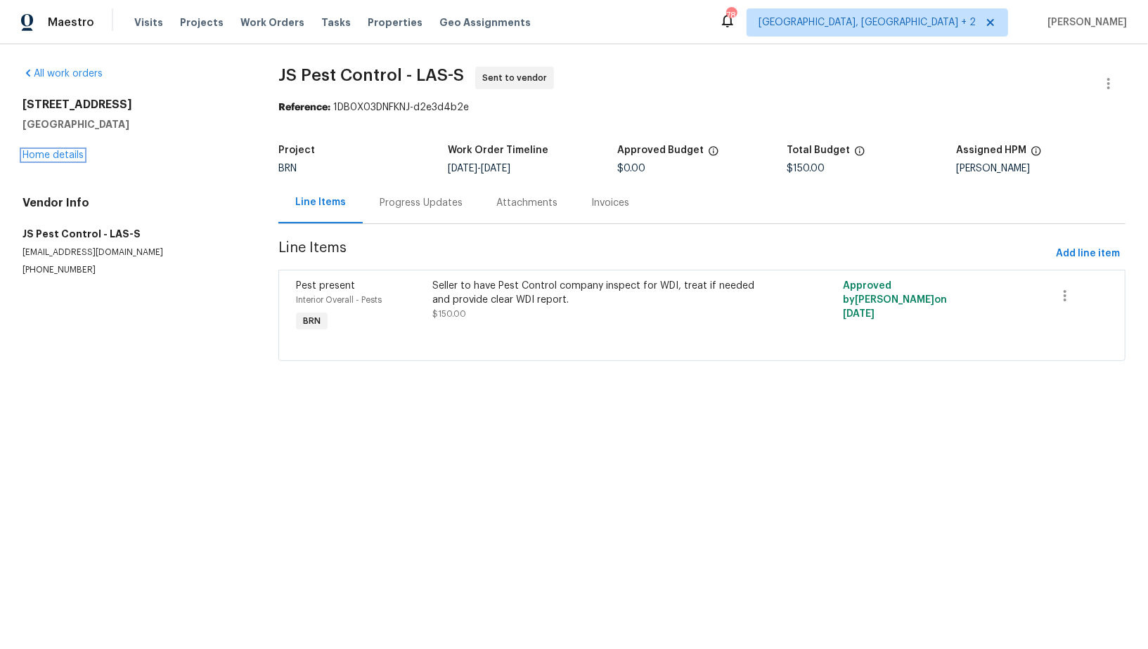
click at [67, 159] on link "Home details" at bounding box center [52, 155] width 61 height 10
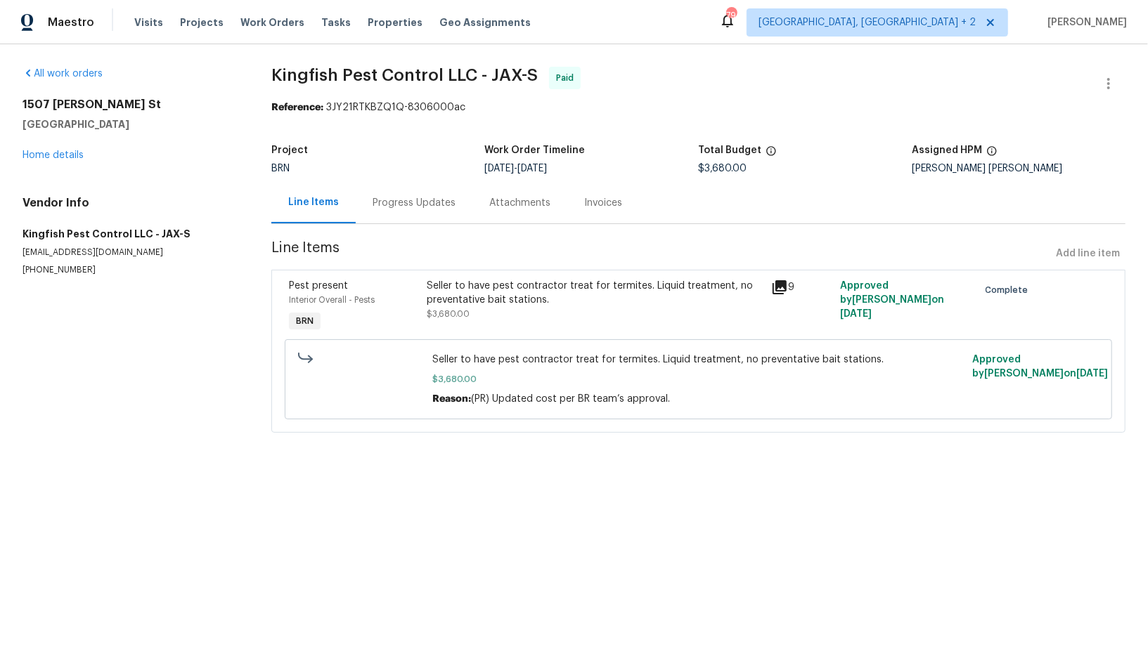
drag, startPoint x: 117, startPoint y: 278, endPoint x: 0, endPoint y: 278, distance: 117.4
click at [0, 278] on div "All work orders 1507 Elsie St Green Cove Springs, FL 32043 Home details Vendor …" at bounding box center [574, 258] width 1148 height 428
drag, startPoint x: 103, startPoint y: 269, endPoint x: 48, endPoint y: 280, distance: 55.1
click at [0, 275] on div "All work orders 1507 Elsie St Green Cove Springs, FL 32043 Home details Vendor …" at bounding box center [574, 258] width 1148 height 428
drag, startPoint x: 91, startPoint y: 273, endPoint x: 0, endPoint y: 273, distance: 91.4
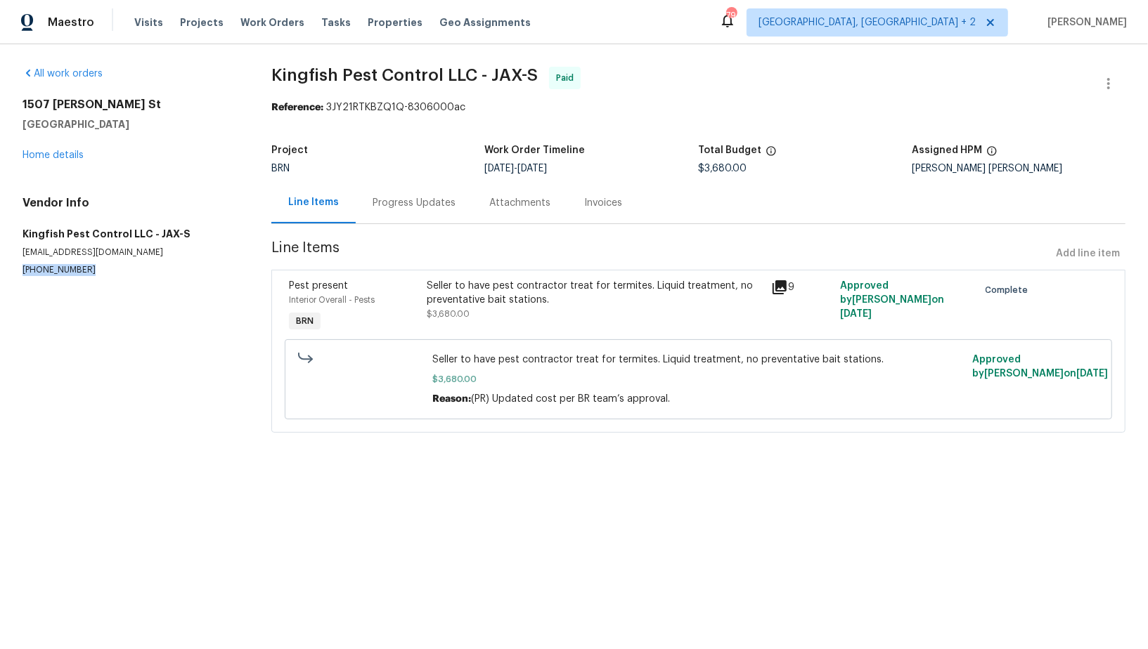
click at [0, 273] on div "All work orders 1507 Elsie St Green Cove Springs, FL 32043 Home details Vendor …" at bounding box center [574, 258] width 1148 height 428
copy p "(904) 595-5300"
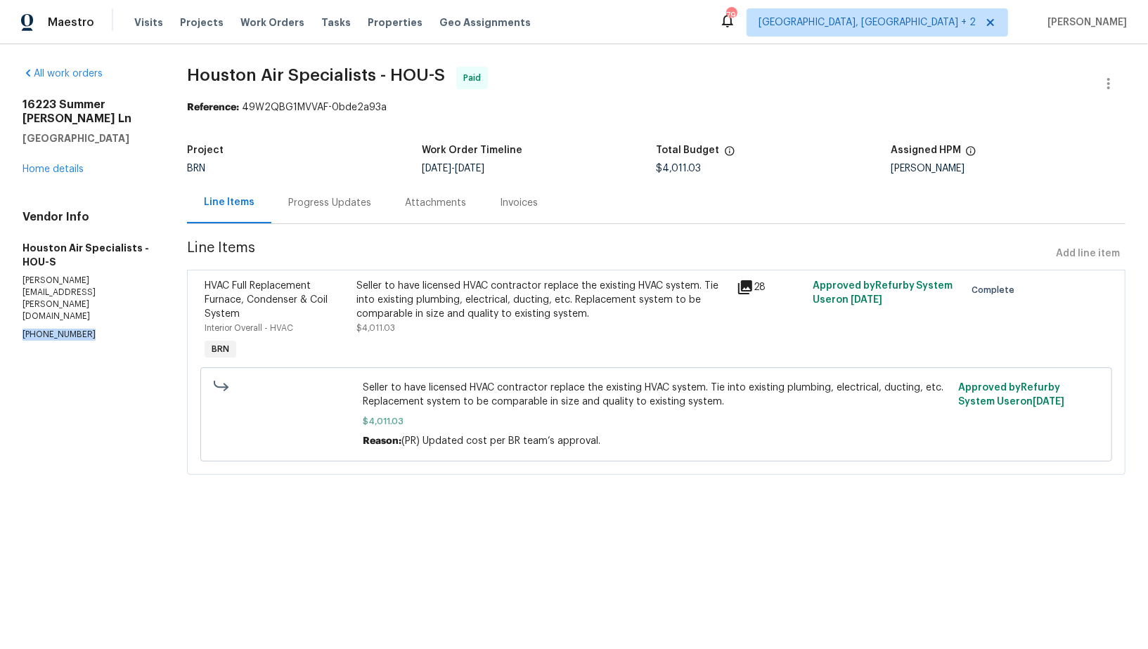
drag, startPoint x: 106, startPoint y: 284, endPoint x: 0, endPoint y: 283, distance: 106.1
click at [0, 283] on div "All work orders [STREET_ADDRESS][PERSON_NAME] Home details Vendor Info Houston …" at bounding box center [574, 279] width 1148 height 470
copy p "[PHONE_NUMBER]"
click at [339, 210] on div "Progress Updates" at bounding box center [329, 202] width 117 height 41
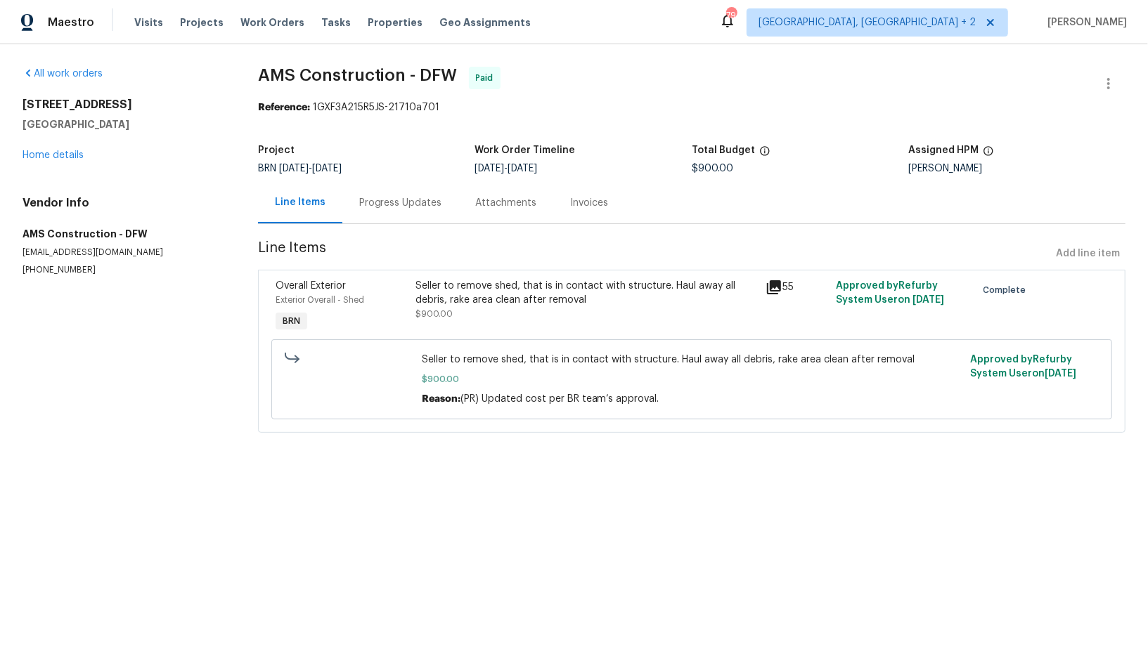
click at [368, 209] on div "Progress Updates" at bounding box center [400, 203] width 83 height 14
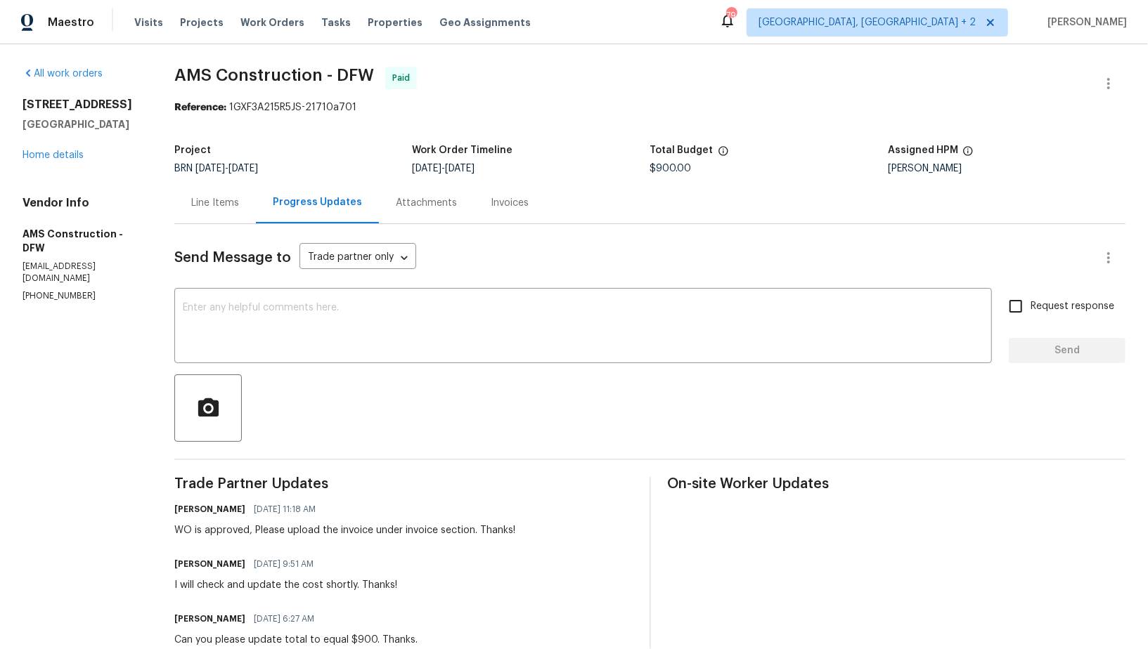
drag, startPoint x: 102, startPoint y: 285, endPoint x: 0, endPoint y: 291, distance: 102.1
click at [0, 291] on div "All work orders 5411 Deep Canyon Dr Garland, TX 75043 Home details Vendor Info …" at bounding box center [574, 612] width 1148 height 1137
click at [223, 215] on div "Line Items" at bounding box center [215, 202] width 82 height 41
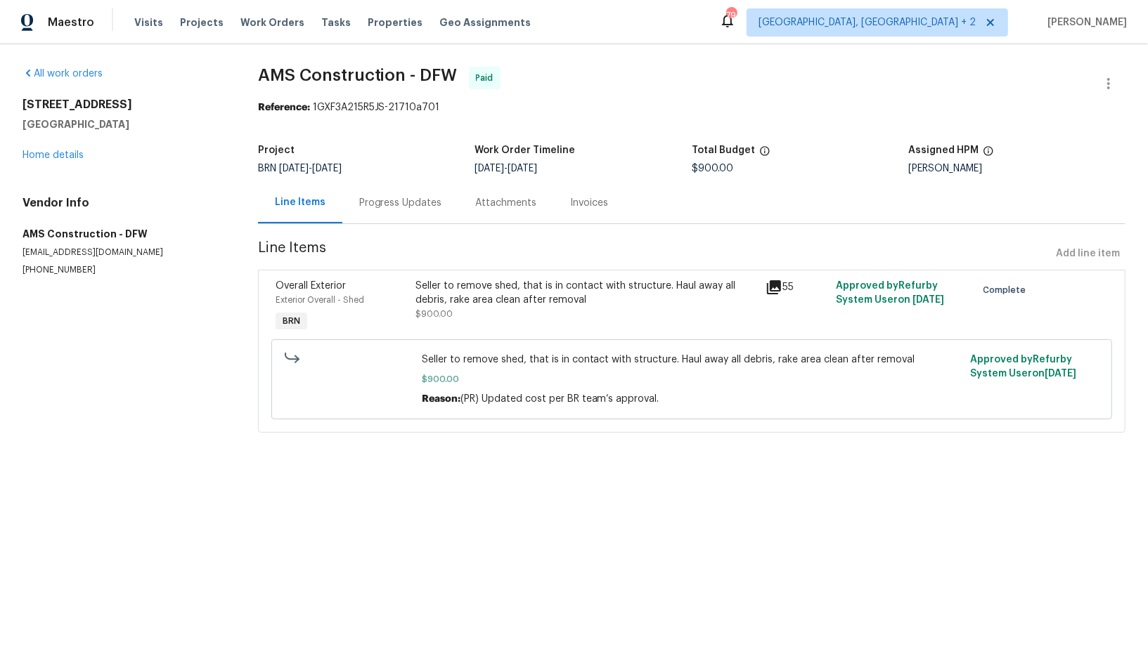
click at [356, 192] on div "Progress Updates" at bounding box center [400, 202] width 117 height 41
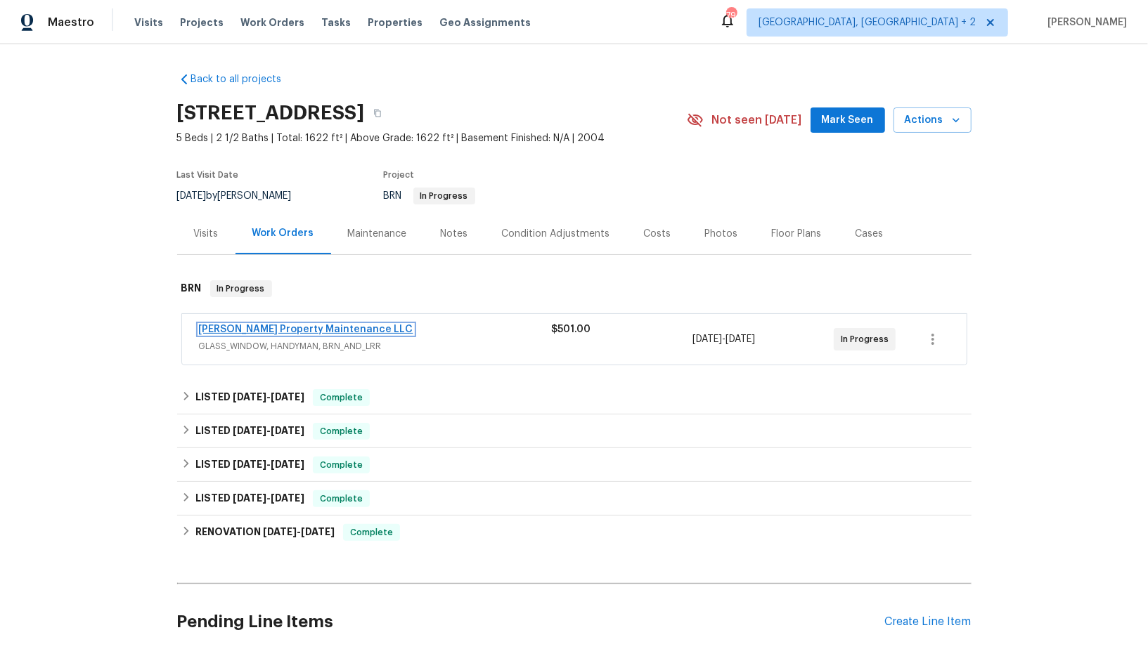
click at [274, 325] on link "[PERSON_NAME] Property Maintenance LLC" at bounding box center [306, 330] width 214 height 10
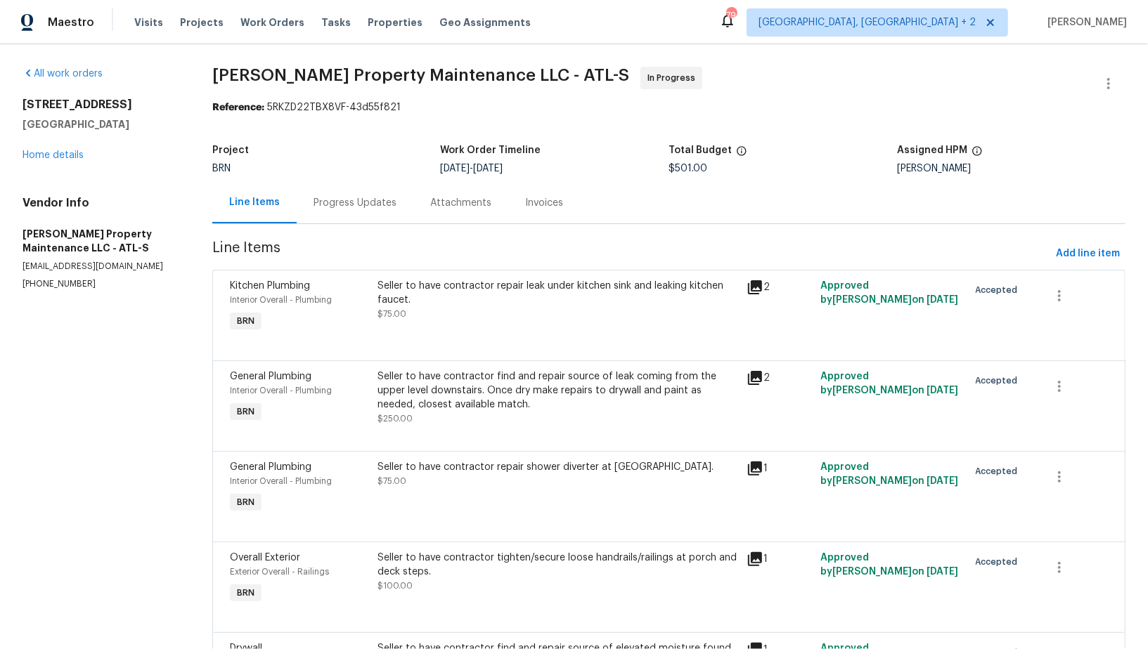
click at [369, 199] on div "Progress Updates" at bounding box center [354, 203] width 83 height 14
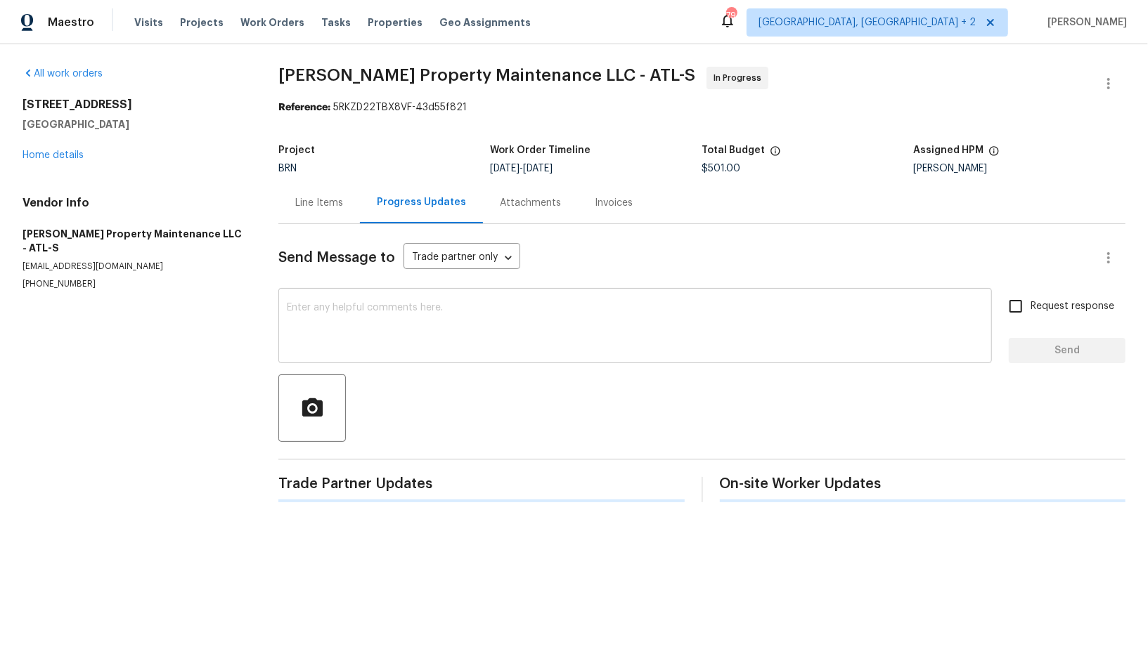
click at [365, 339] on textarea at bounding box center [635, 327] width 696 height 49
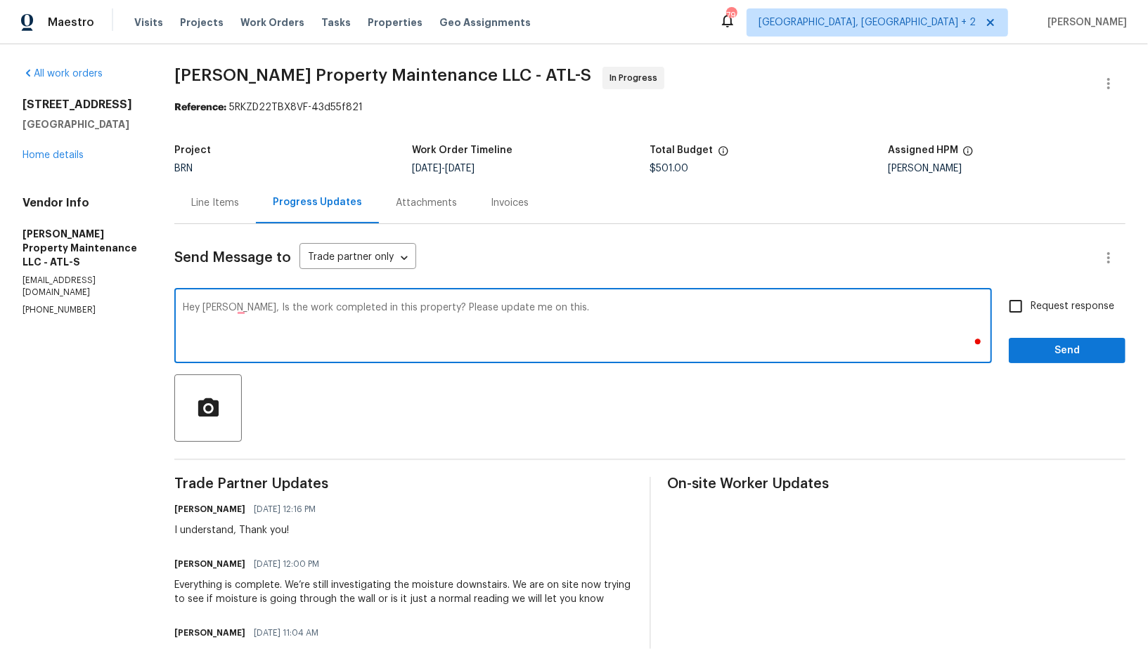
type textarea "Hey [PERSON_NAME], Is the work completed in this property? Please update me on …"
click at [1020, 313] on input "Request response" at bounding box center [1016, 307] width 30 height 30
checkbox input "true"
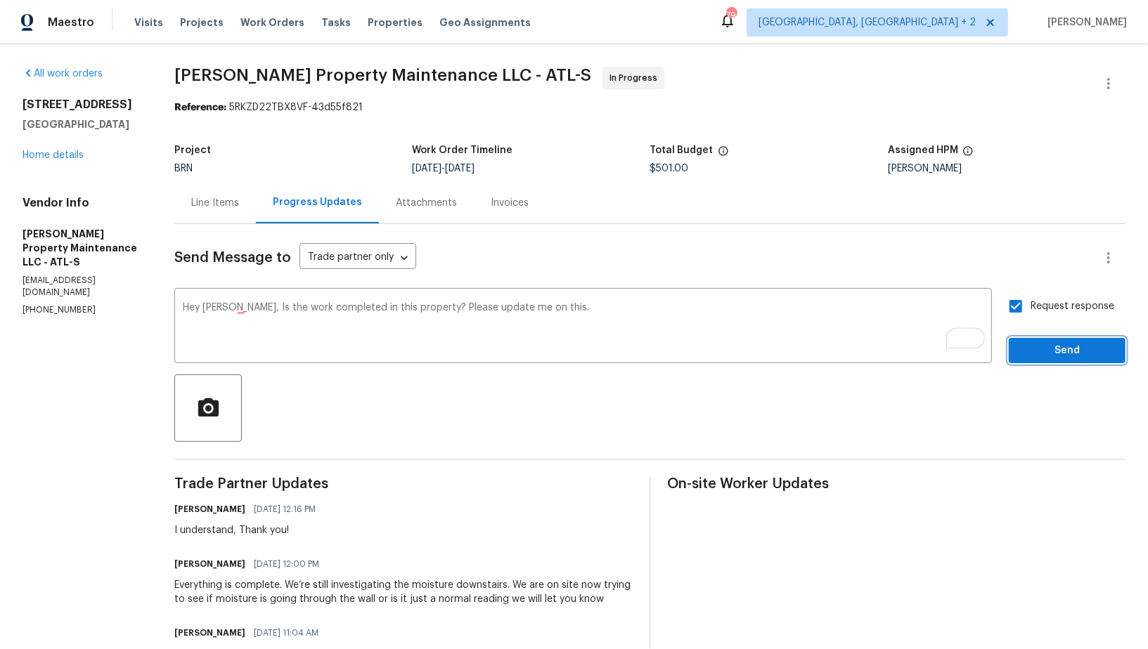
click at [1038, 344] on span "Send" at bounding box center [1067, 351] width 94 height 18
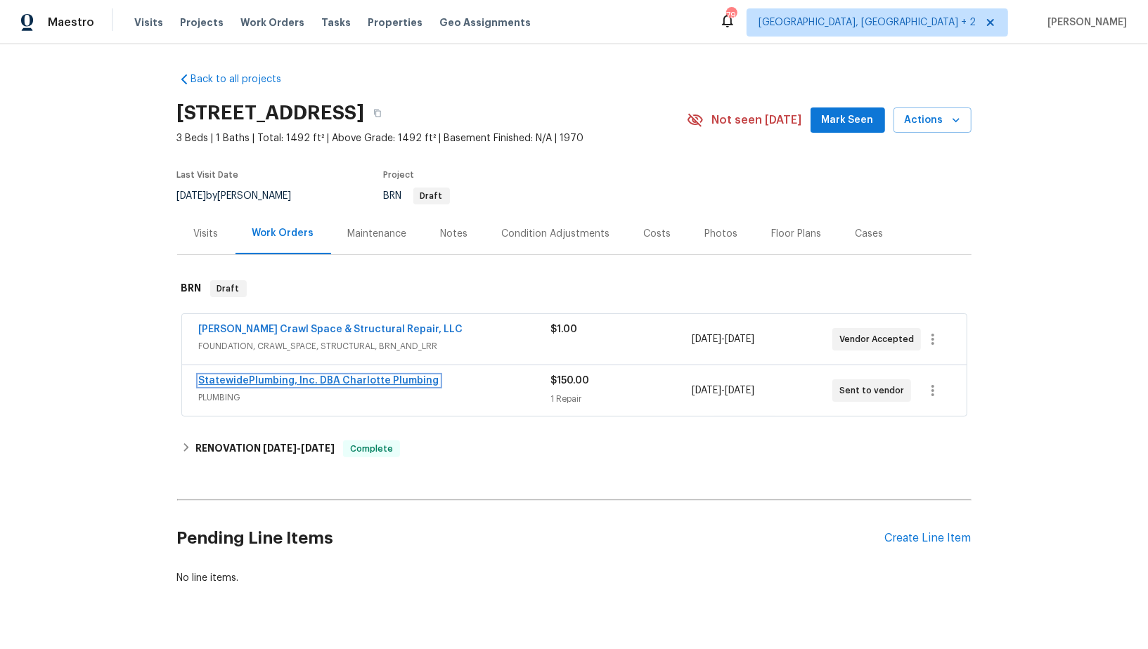
click at [316, 377] on link "StatewidePlumbing, Inc. DBA Charlotte Plumbing" at bounding box center [319, 381] width 240 height 10
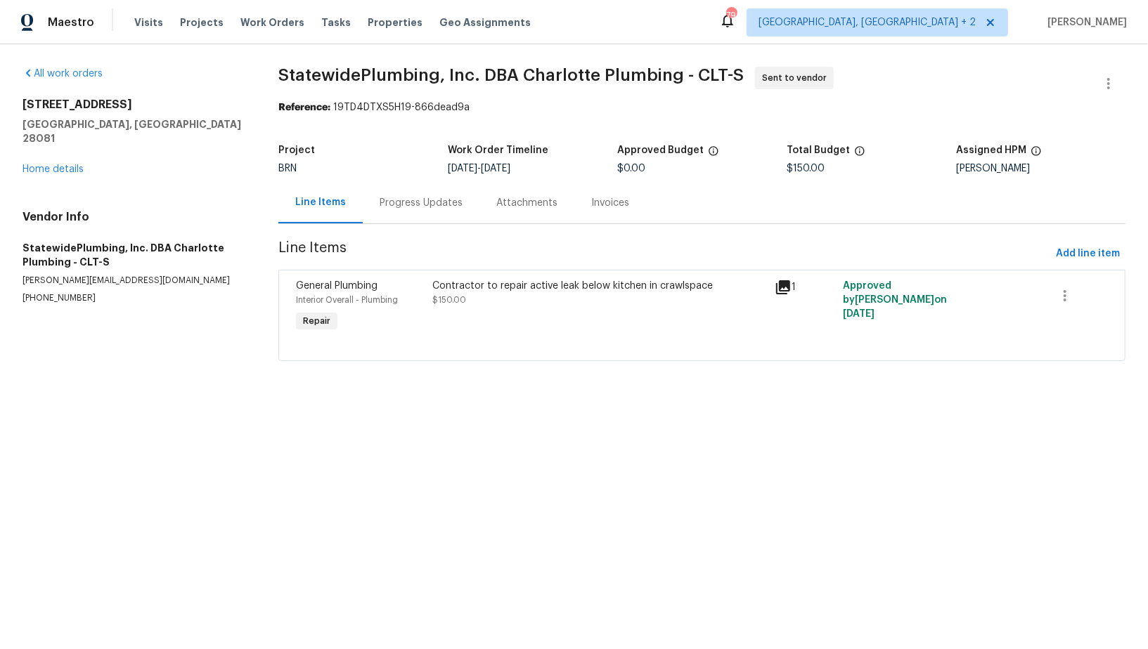
click at [60, 148] on div "301 Briarcliff Dr Kannapolis, NC 28081 Home details" at bounding box center [133, 137] width 222 height 79
click at [65, 164] on link "Home details" at bounding box center [52, 169] width 61 height 10
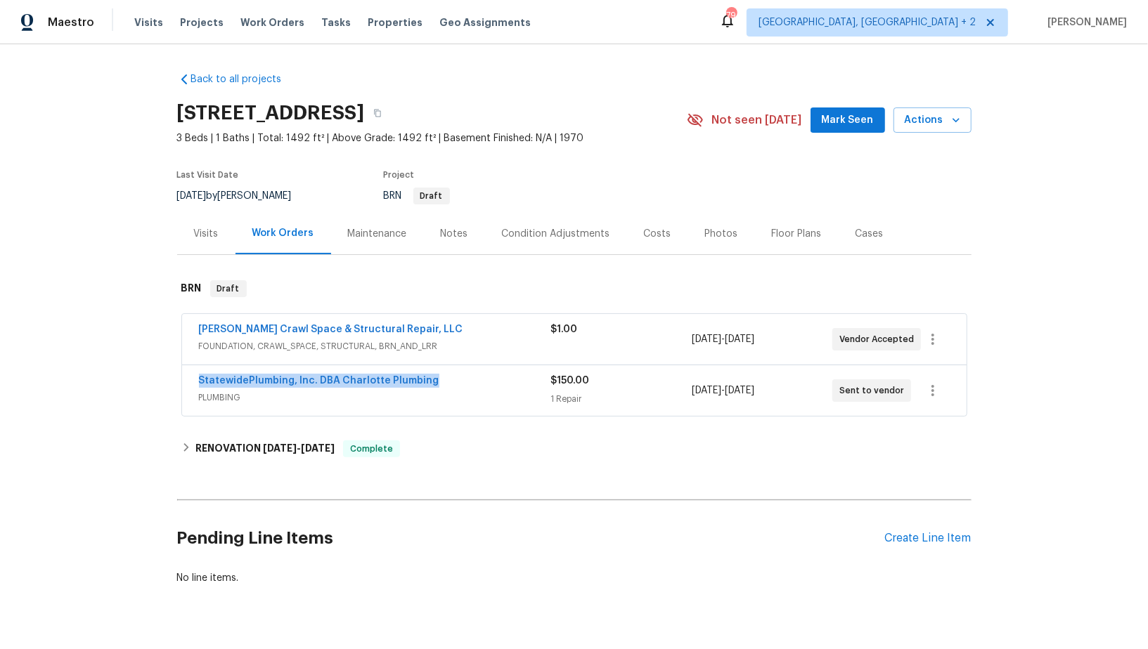
drag, startPoint x: 438, startPoint y: 380, endPoint x: 186, endPoint y: 380, distance: 252.3
click at [186, 380] on div "StatewidePlumbing, Inc. DBA Charlotte Plumbing PLUMBING $150.00 1 Repair 9/30/2…" at bounding box center [574, 390] width 784 height 51
copy link "StatewidePlumbing, Inc. DBA Charlotte Plumbing"
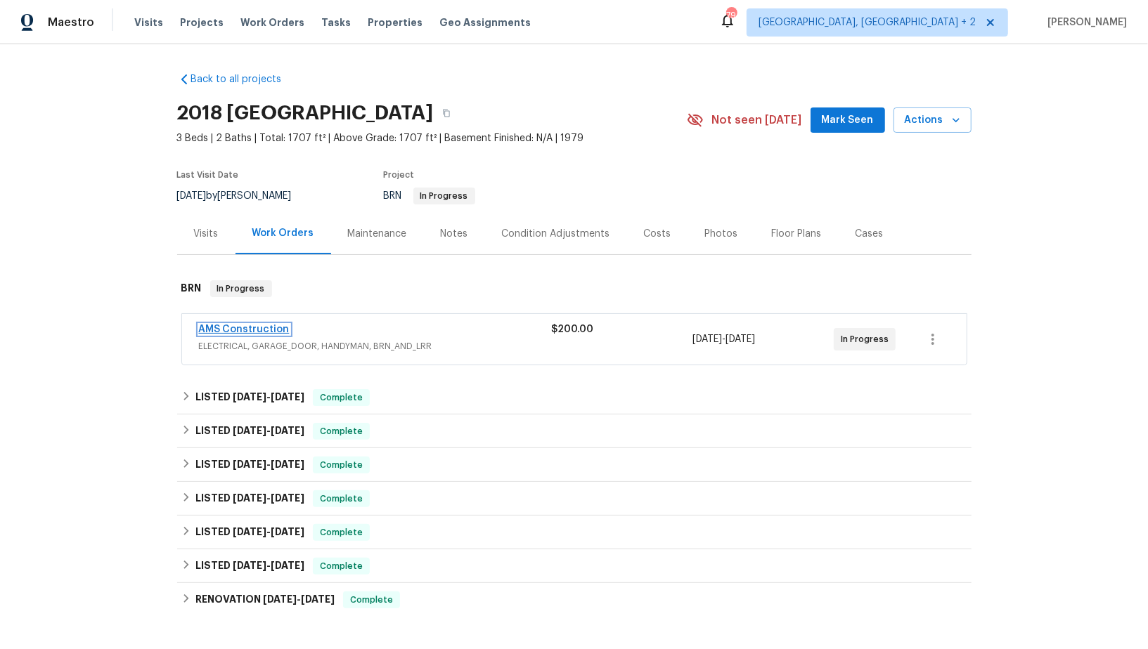
click at [247, 326] on link "AMS Construction" at bounding box center [244, 330] width 91 height 10
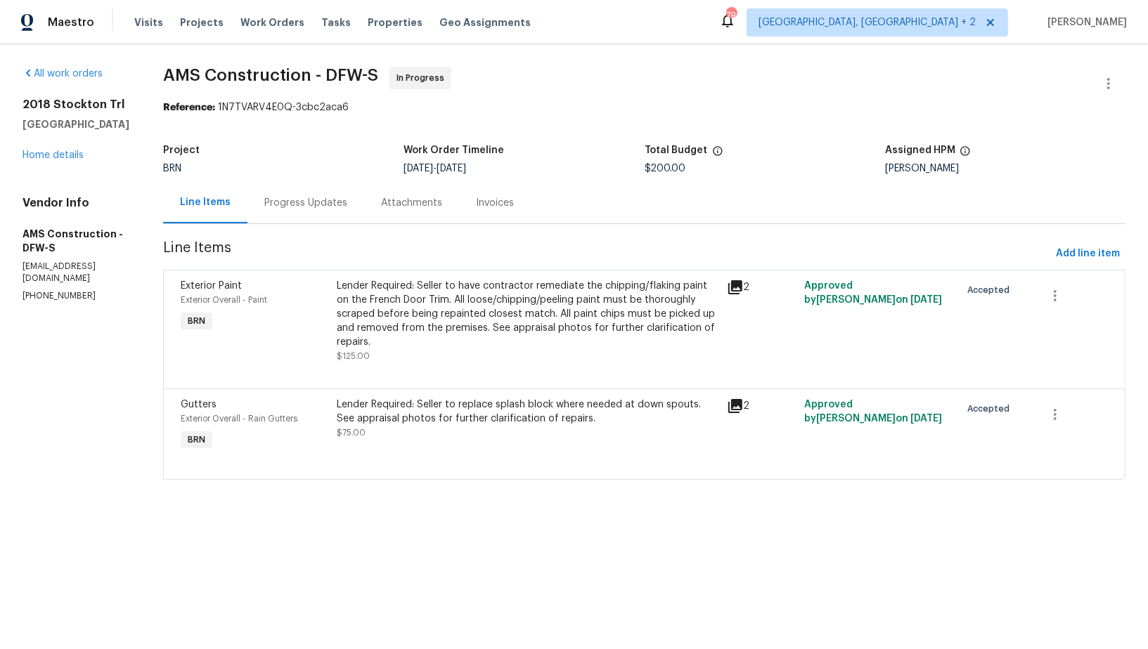
click at [349, 197] on div "Progress Updates" at bounding box center [305, 202] width 117 height 41
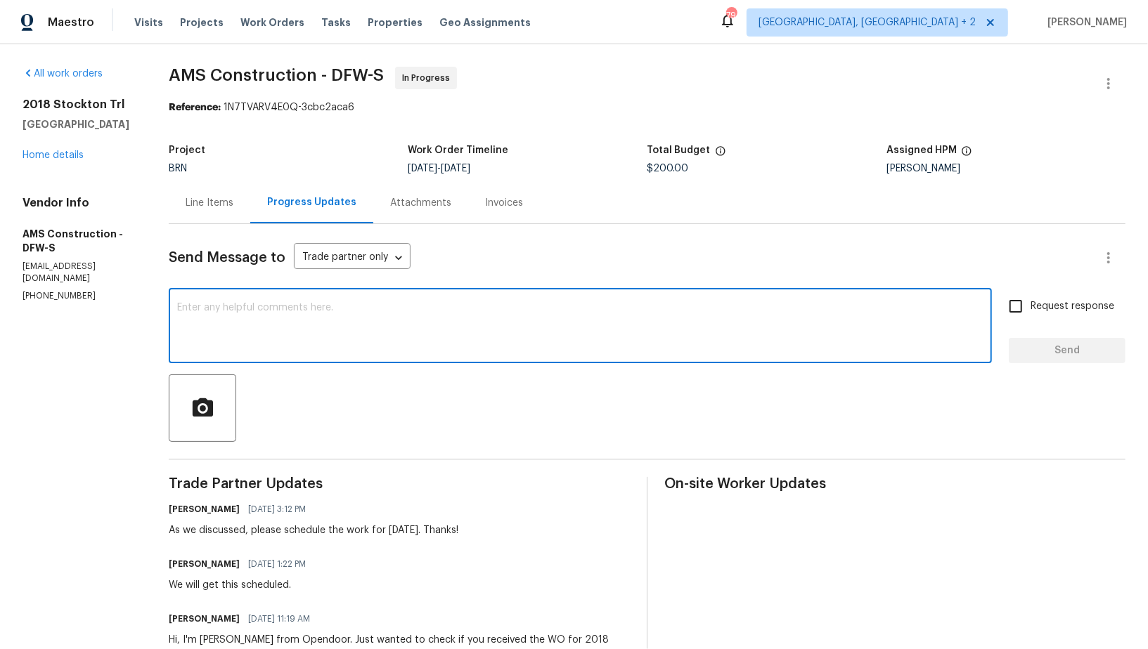
click at [385, 318] on textarea at bounding box center [580, 327] width 806 height 49
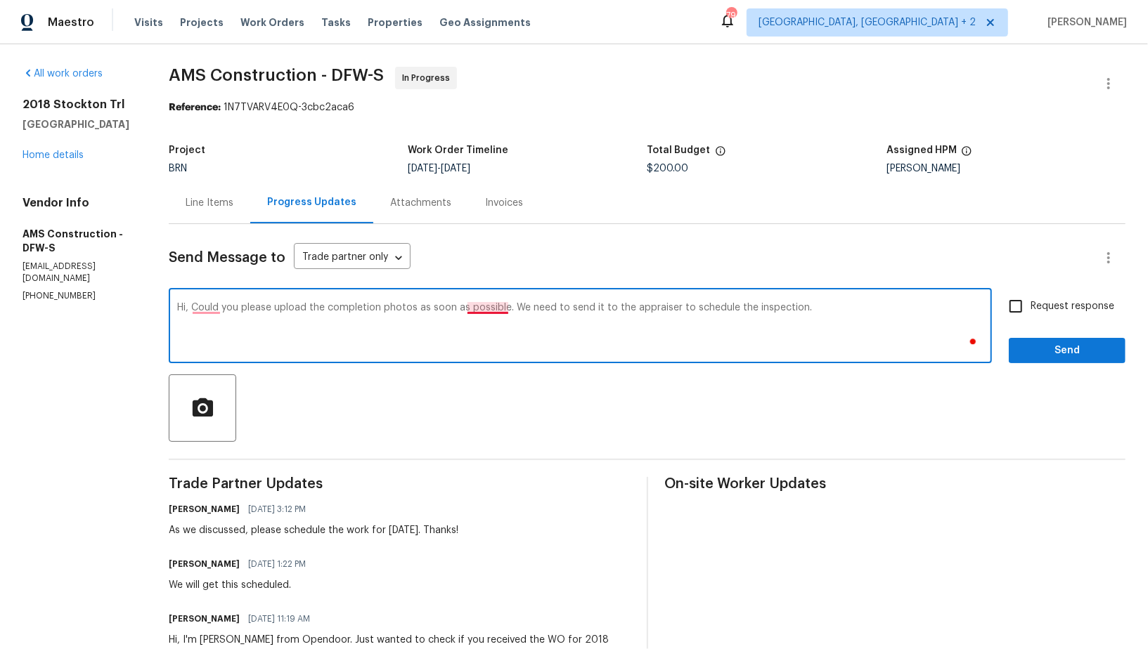
click at [487, 306] on textarea "Hi, Could you please upload the completion photos as soon as possible. We need …" at bounding box center [580, 327] width 806 height 49
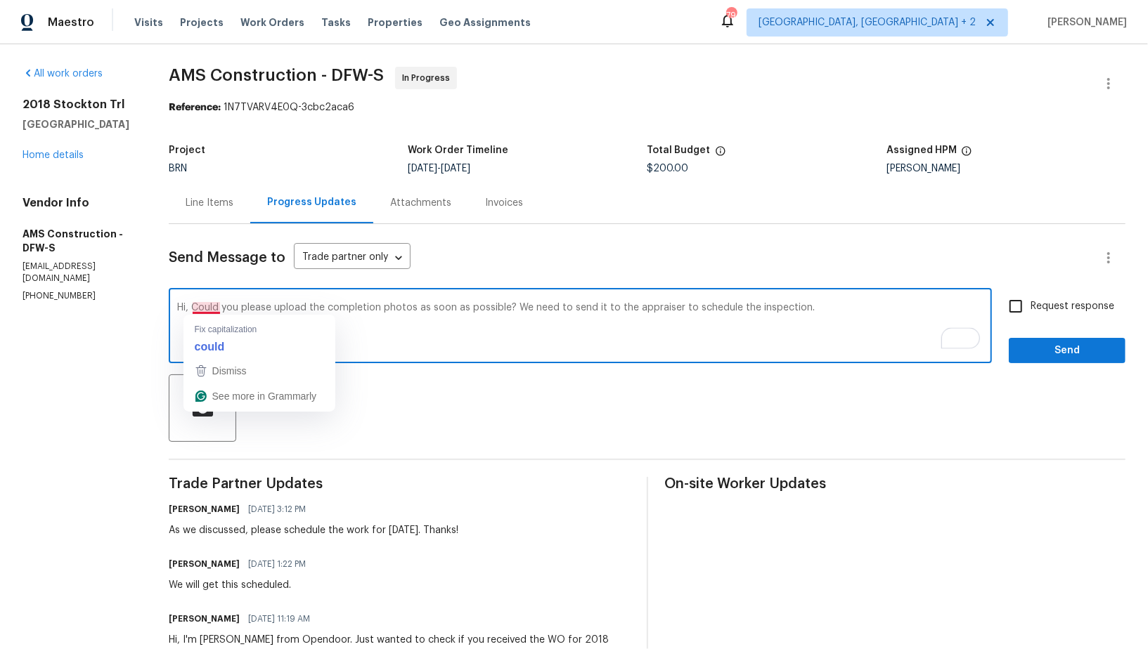
click at [205, 309] on textarea "Hi, Could you please upload the completion photos as soon as possible? We need …" at bounding box center [580, 327] width 806 height 49
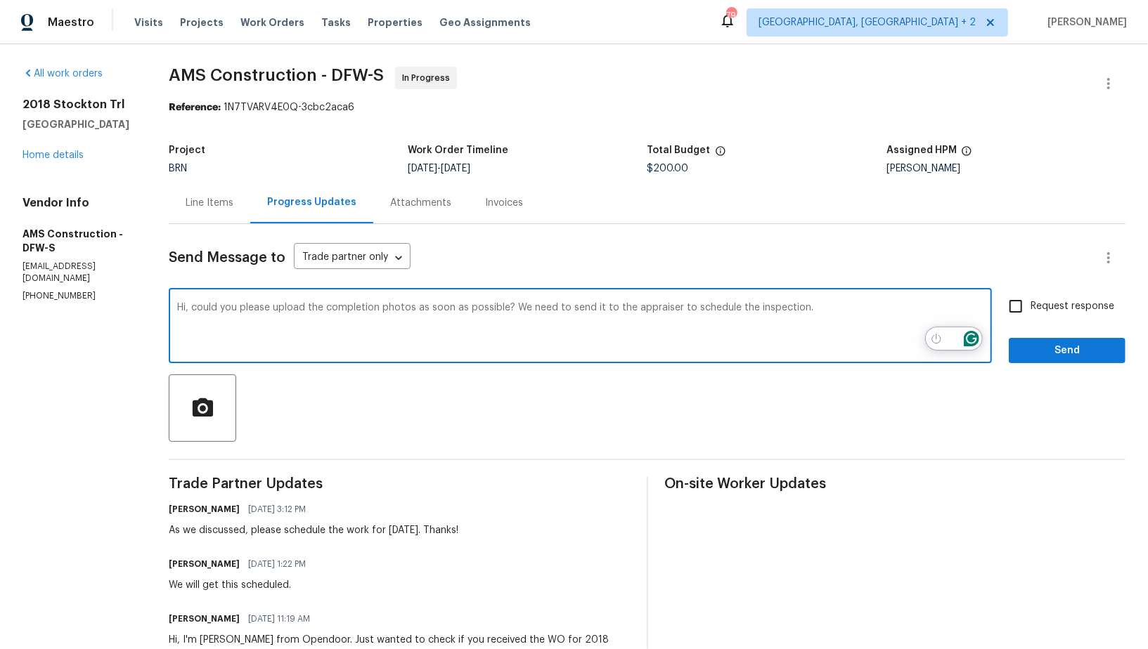
type textarea "Hi, could you please upload the completion photos as soon as possible? We need …"
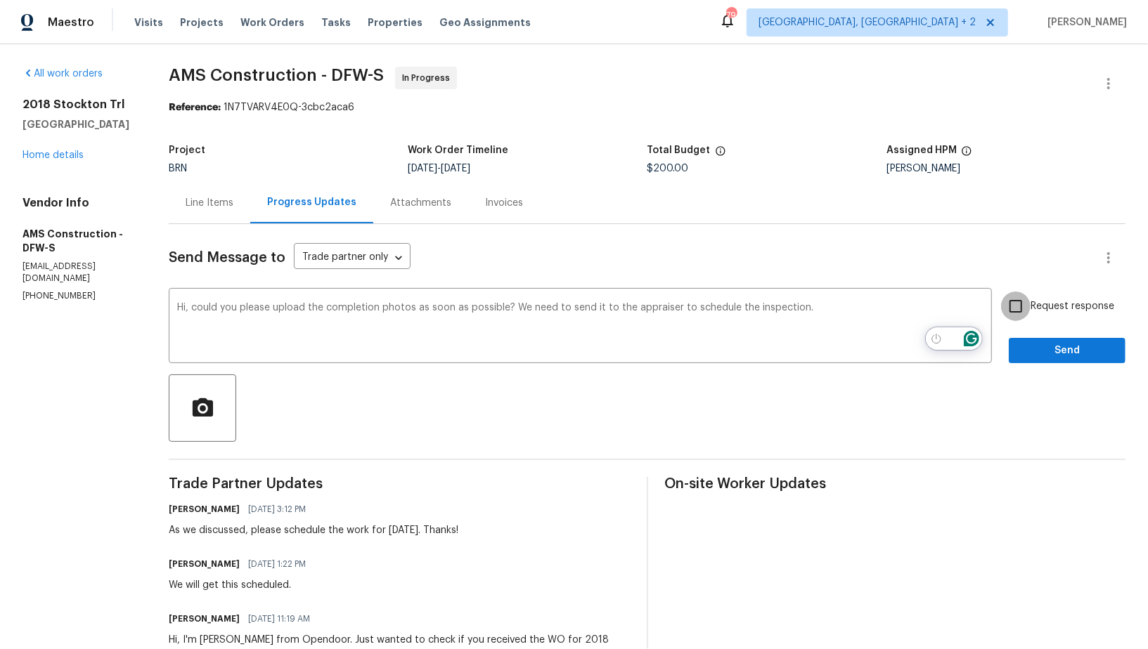
click at [1021, 313] on input "Request response" at bounding box center [1016, 307] width 30 height 30
checkbox input "true"
click at [1039, 363] on button "Send" at bounding box center [1067, 351] width 117 height 26
